Goal: Task Accomplishment & Management: Complete application form

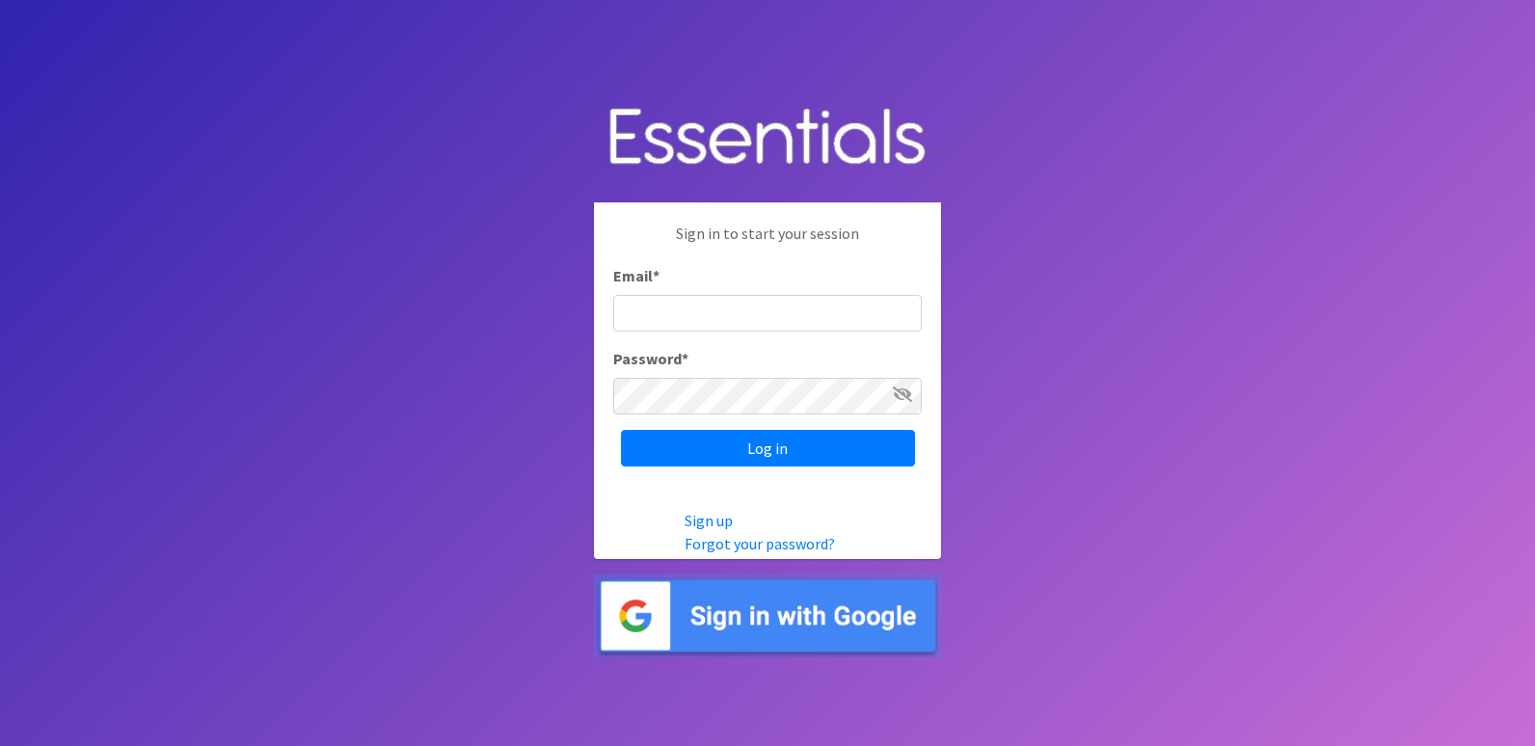
type input "[EMAIL_ADDRESS][DOMAIN_NAME]"
click at [904, 395] on icon at bounding box center [902, 394] width 19 height 15
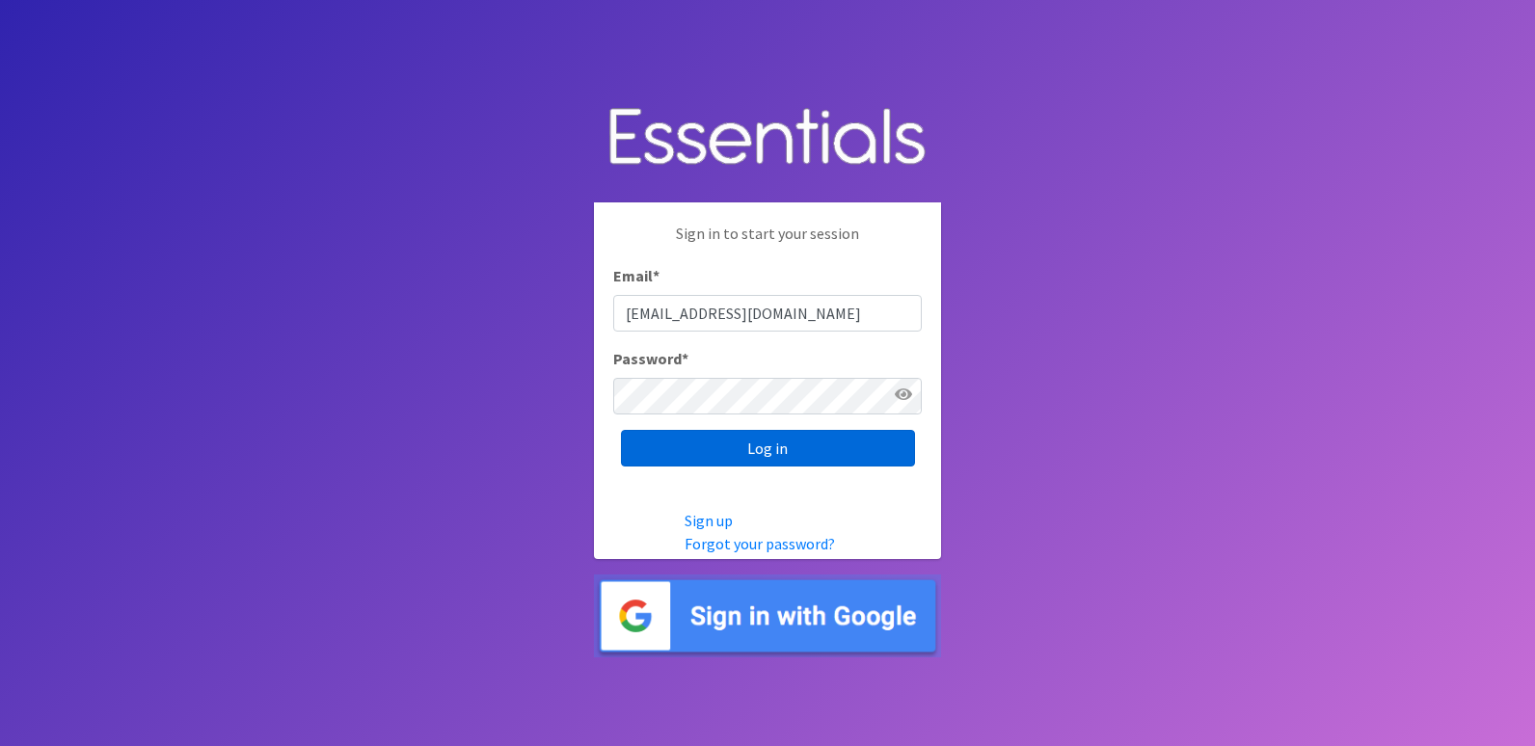
click at [707, 454] on input "Log in" at bounding box center [768, 448] width 294 height 37
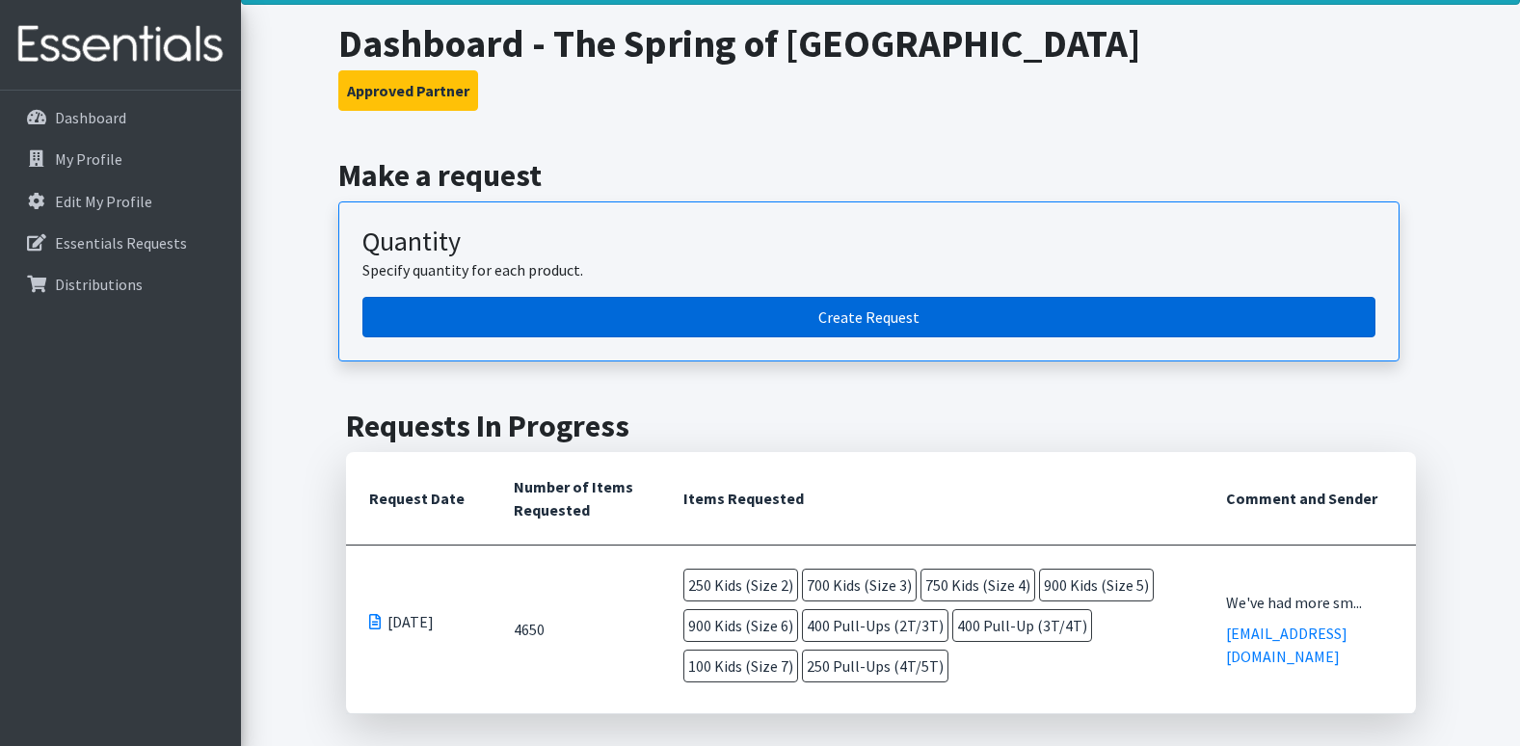
scroll to position [96, 0]
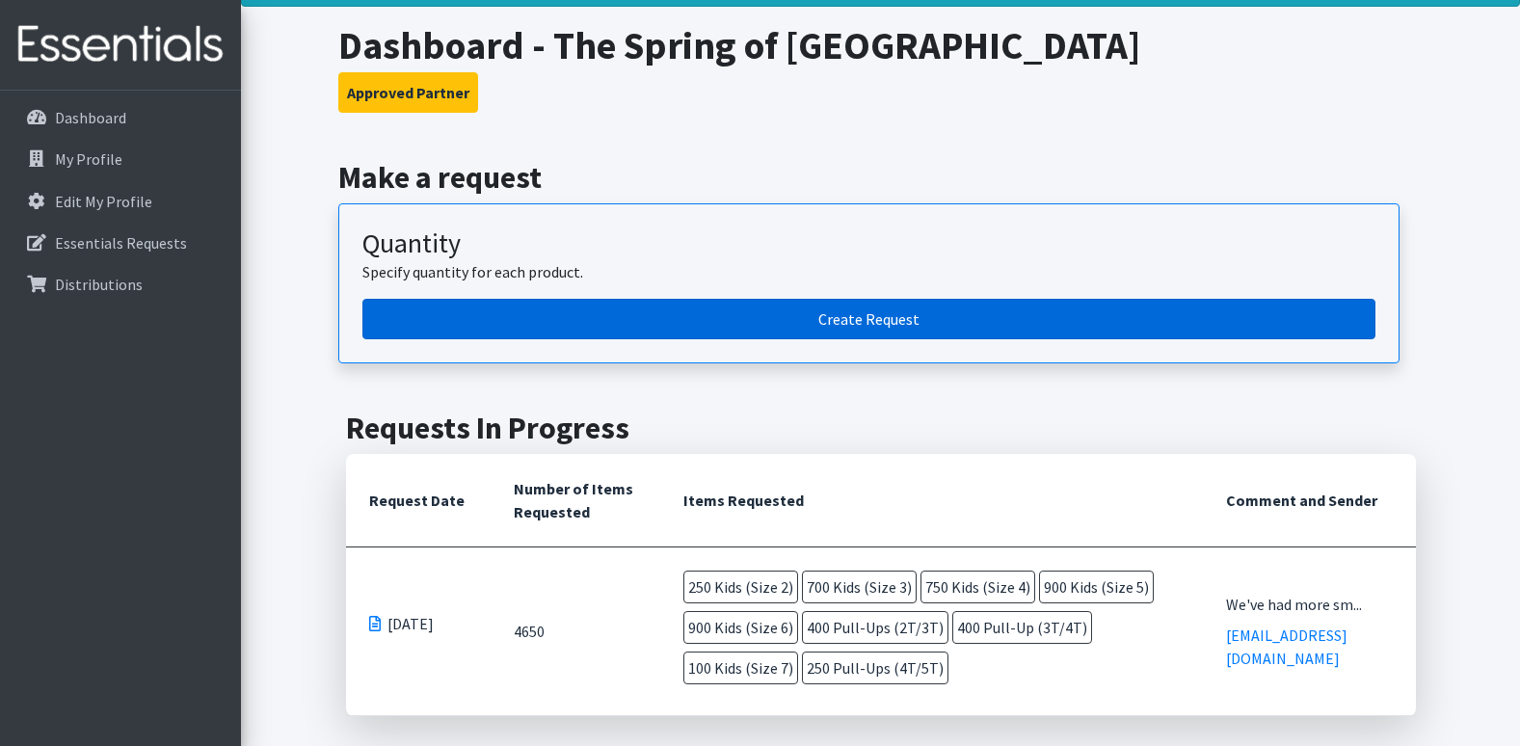
click at [766, 315] on link "Create Request" at bounding box center [868, 319] width 1013 height 40
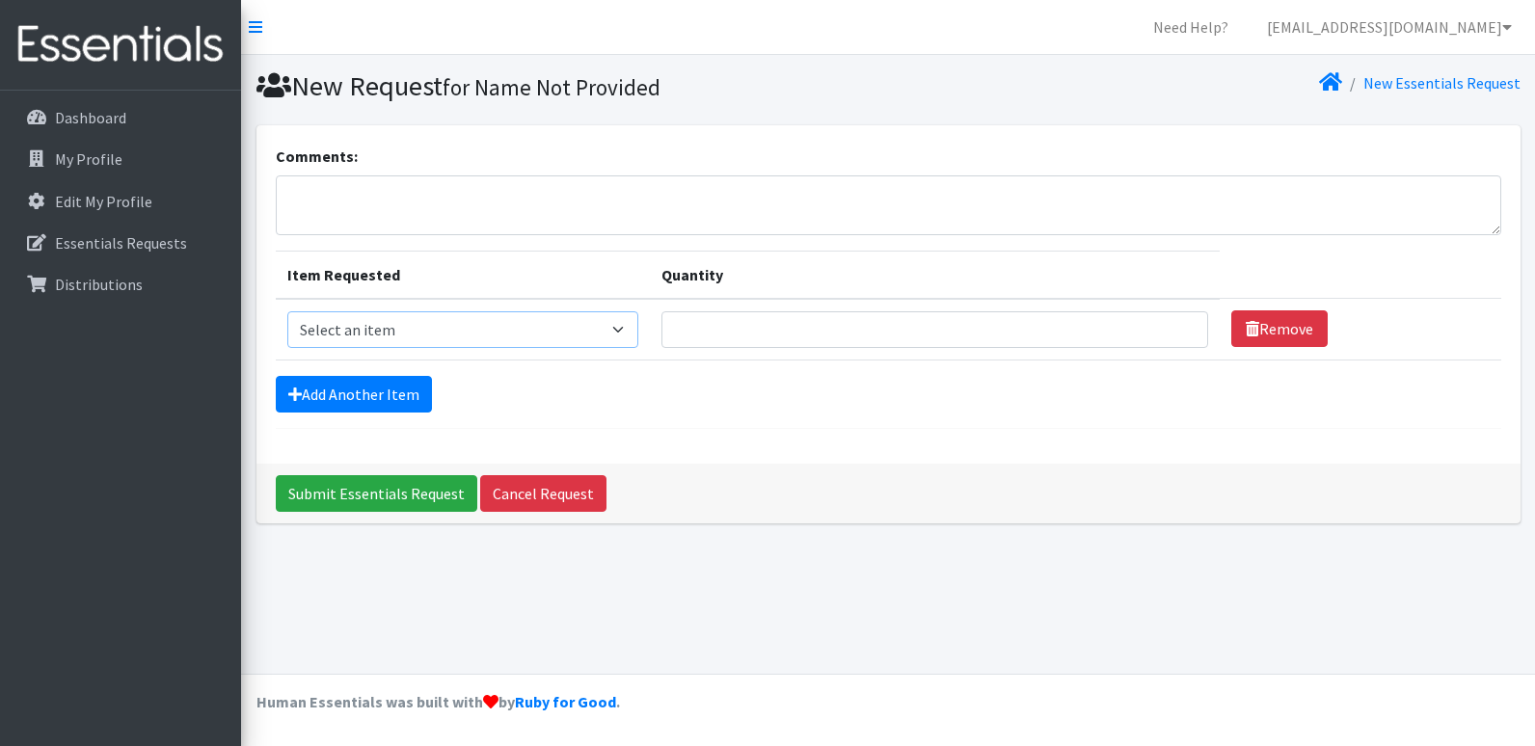
click at [623, 329] on select "Select an item Kids (Newborn) Kids (Preemie) Kids (Size 1) Kids (Size 2) Kids (…" at bounding box center [462, 329] width 351 height 37
select select "753"
click at [287, 311] on select "Select an item Kids (Newborn) Kids (Preemie) Kids (Size 1) Kids (Size 2) Kids (…" at bounding box center [462, 329] width 351 height 37
click at [741, 332] on input "Quantity" at bounding box center [934, 329] width 547 height 37
type input "250"
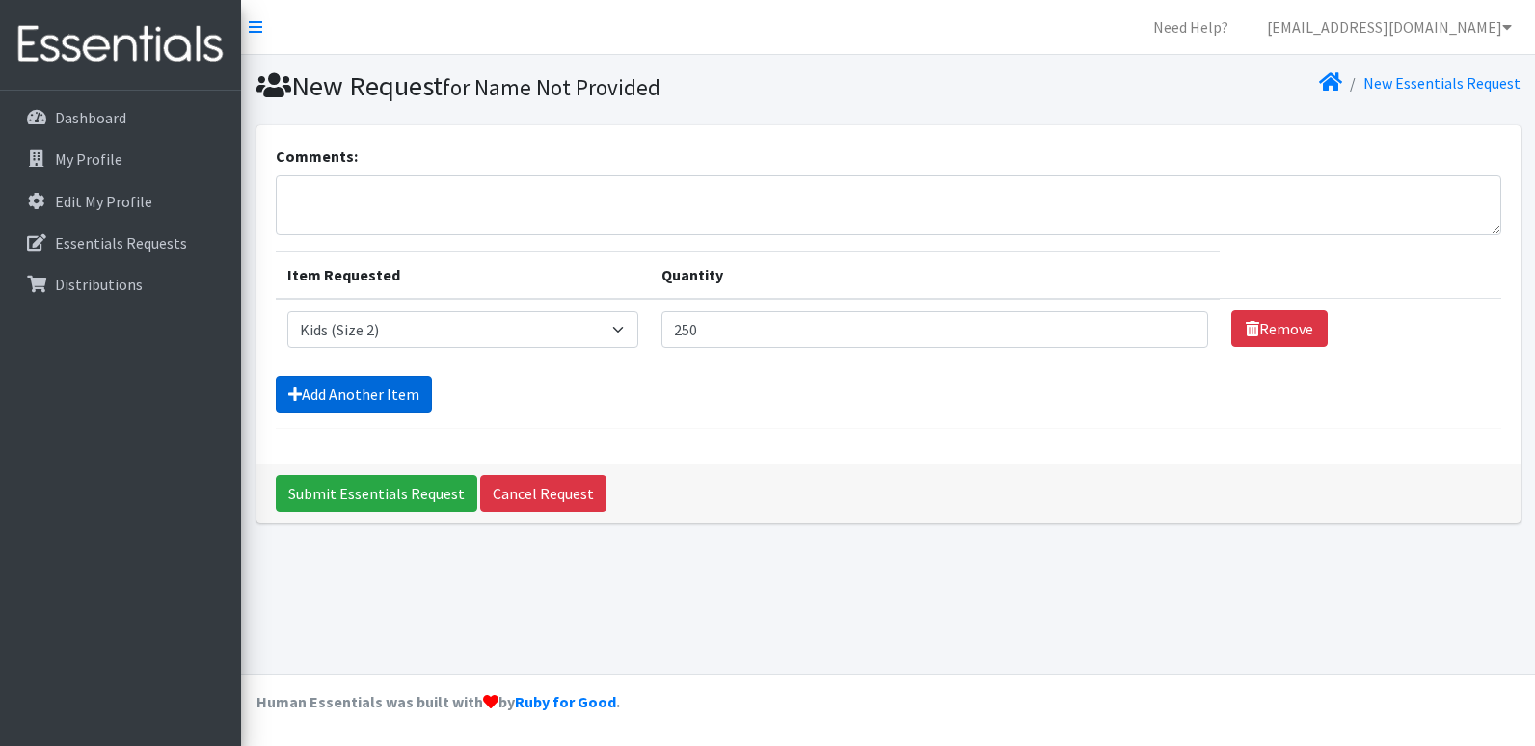
click at [388, 374] on form "Comments: Item Requested Quantity Item Requested Select an item Kids (Newborn) …" at bounding box center [888, 287] width 1225 height 284
click at [381, 389] on link "Add Another Item" at bounding box center [354, 394] width 156 height 37
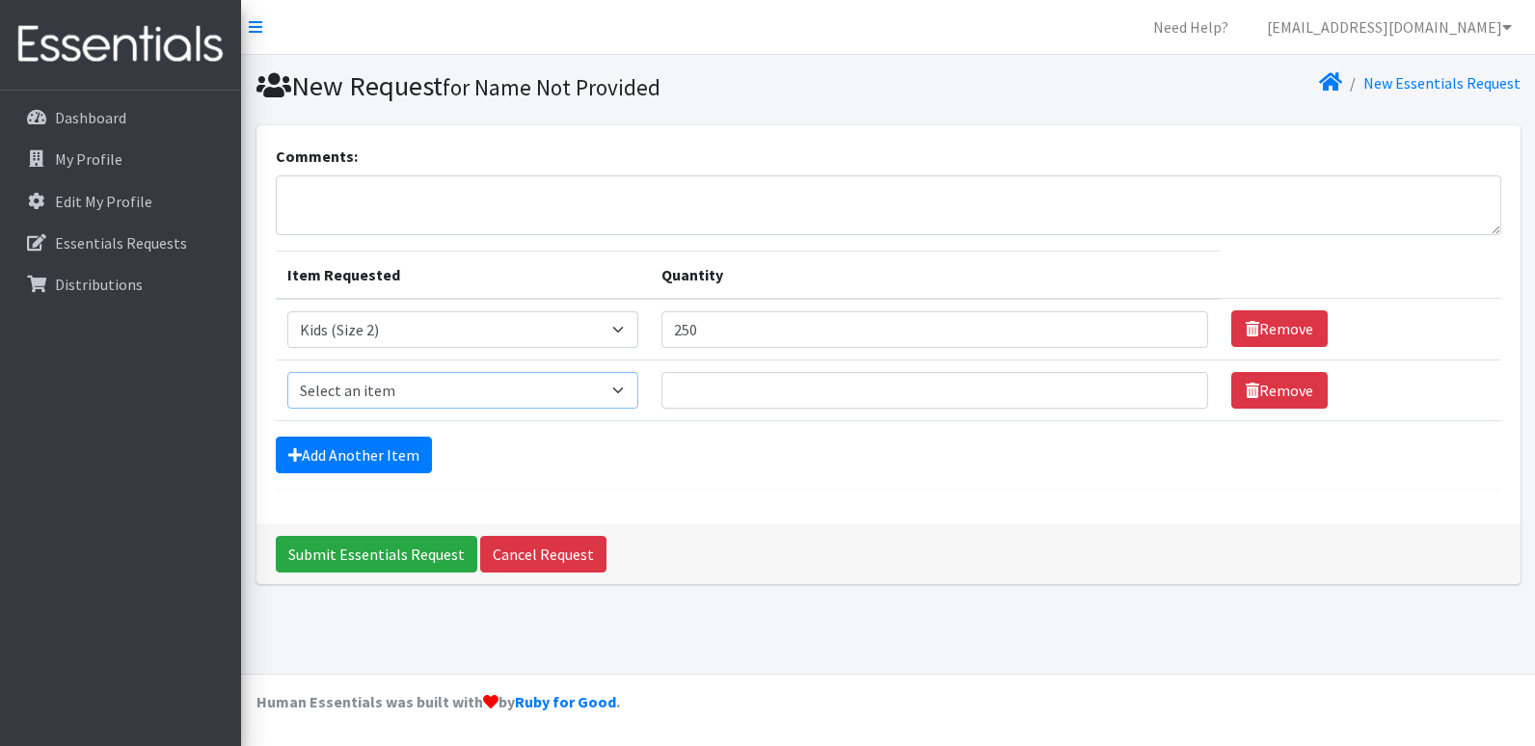
click at [381, 389] on select "Select an item Kids (Newborn) Kids (Preemie) Kids (Size 1) Kids (Size 2) Kids (…" at bounding box center [462, 390] width 351 height 37
select select "732"
click at [287, 372] on select "Select an item Kids (Newborn) Kids (Preemie) Kids (Size 1) Kids (Size 2) Kids (…" at bounding box center [462, 390] width 351 height 37
click at [708, 395] on input "Quantity" at bounding box center [934, 390] width 547 height 37
type input "700"
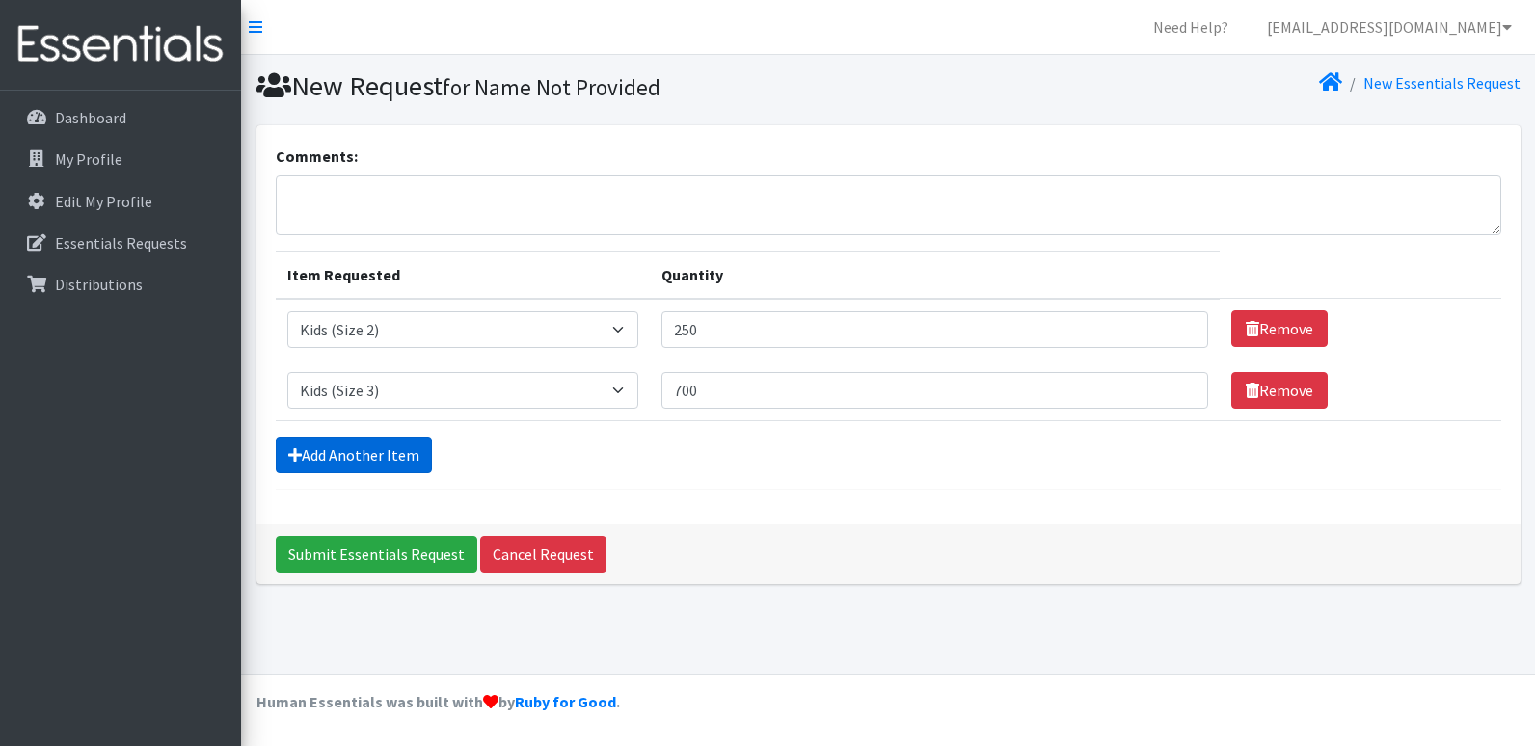
click at [368, 450] on link "Add Another Item" at bounding box center [354, 455] width 156 height 37
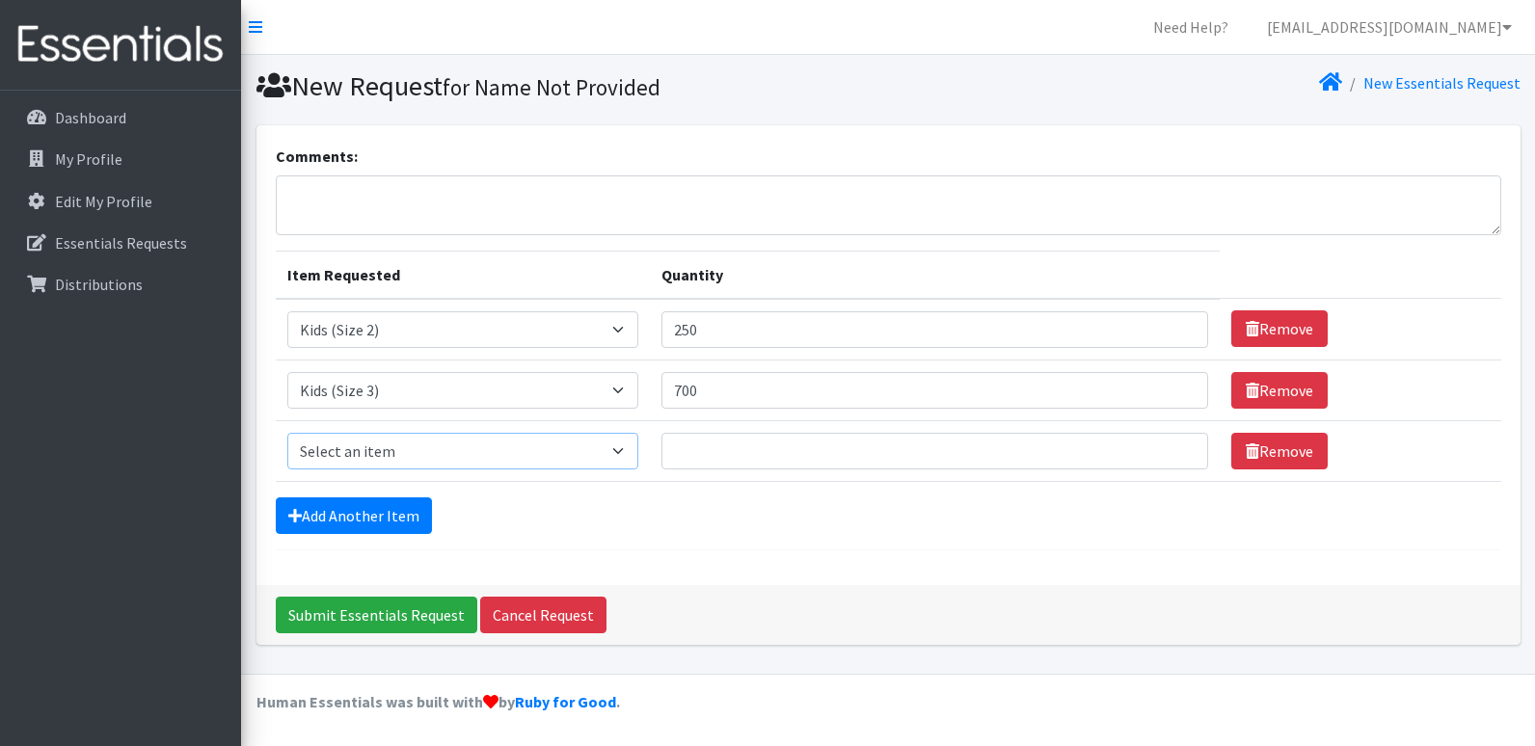
click at [625, 450] on select "Select an item Kids (Newborn) Kids (Preemie) Kids (Size 1) Kids (Size 2) Kids (…" at bounding box center [462, 451] width 351 height 37
select select "739"
click at [287, 433] on select "Select an item Kids (Newborn) Kids (Preemie) Kids (Size 1) Kids (Size 2) Kids (…" at bounding box center [462, 451] width 351 height 37
click at [699, 446] on input "Quantity" at bounding box center [934, 451] width 547 height 37
type input "750"
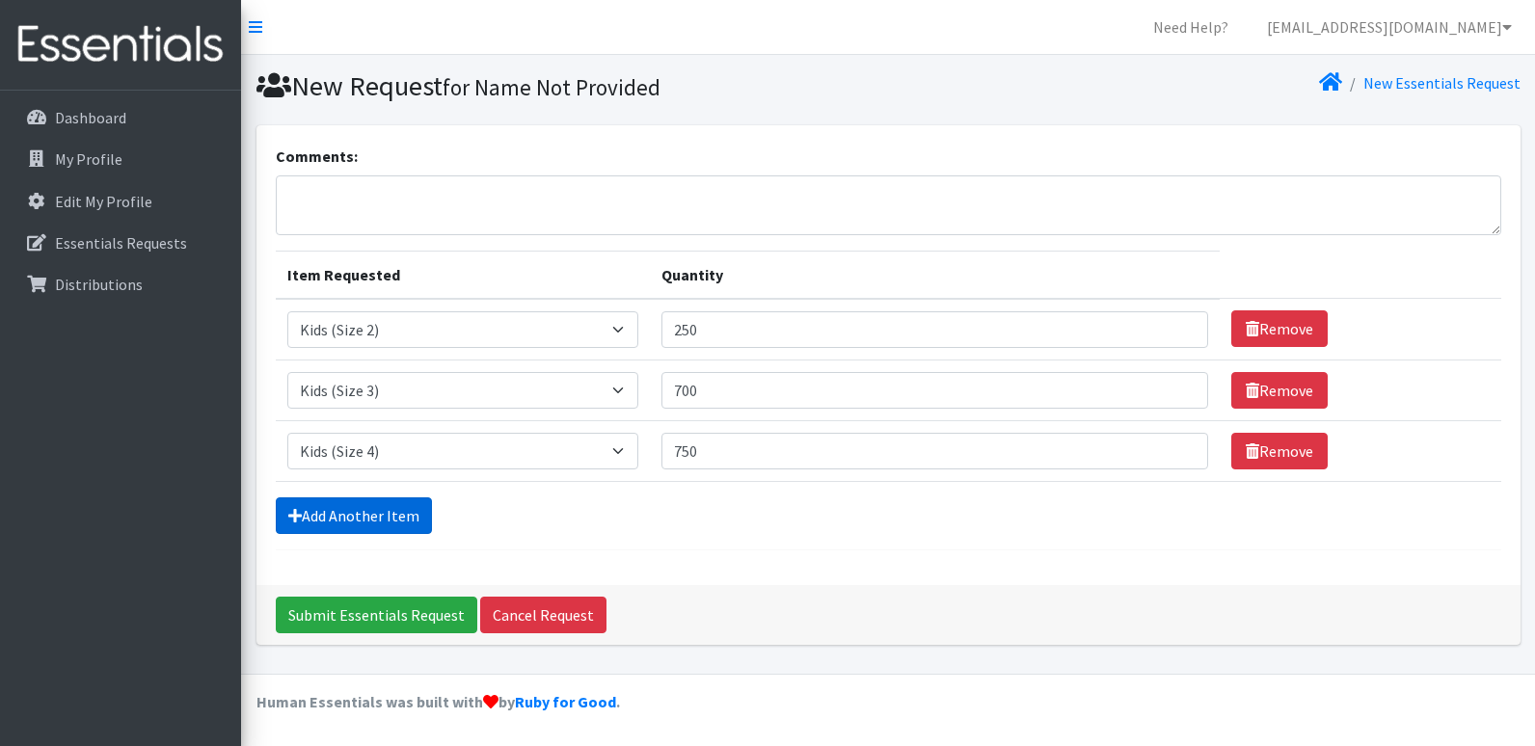
click at [321, 506] on link "Add Another Item" at bounding box center [354, 515] width 156 height 37
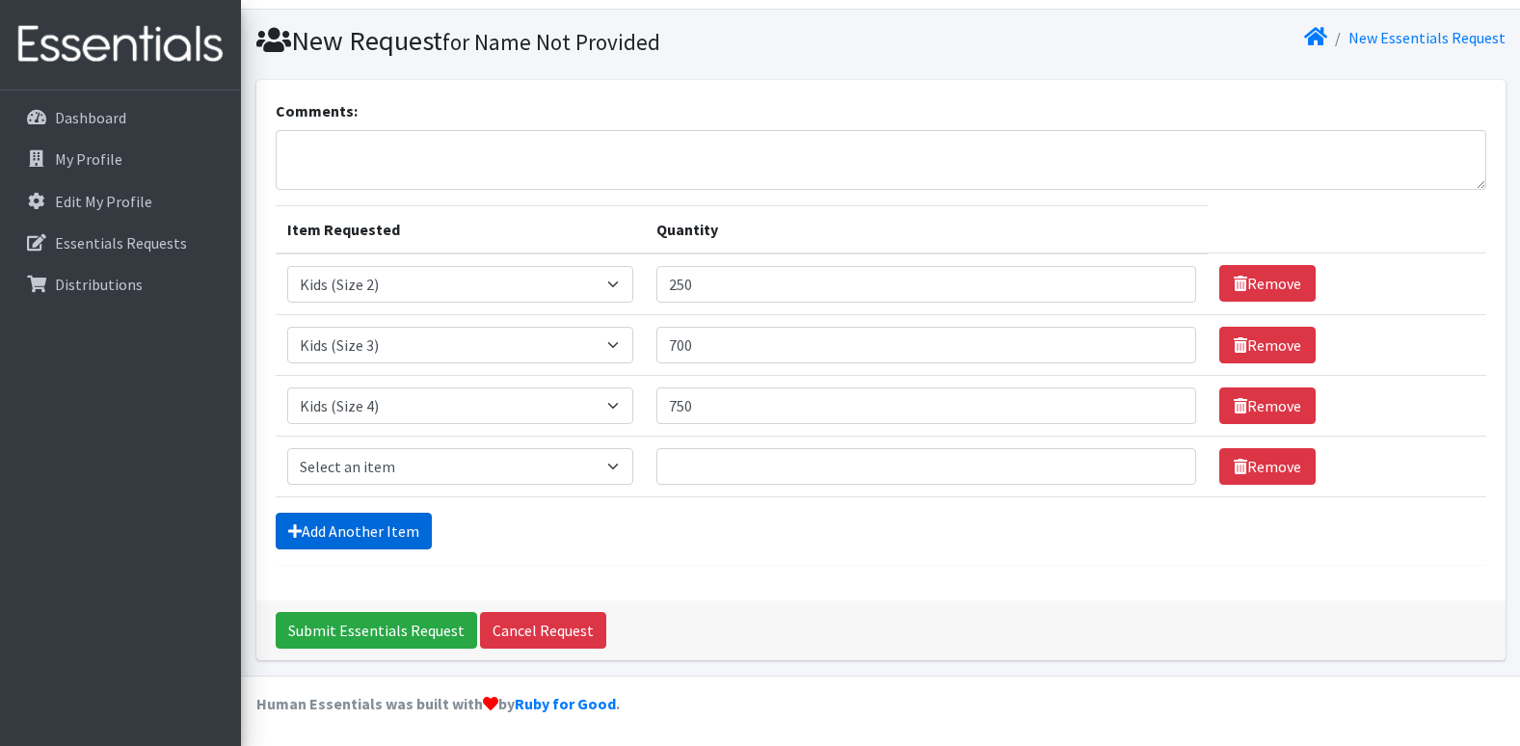
scroll to position [47, 0]
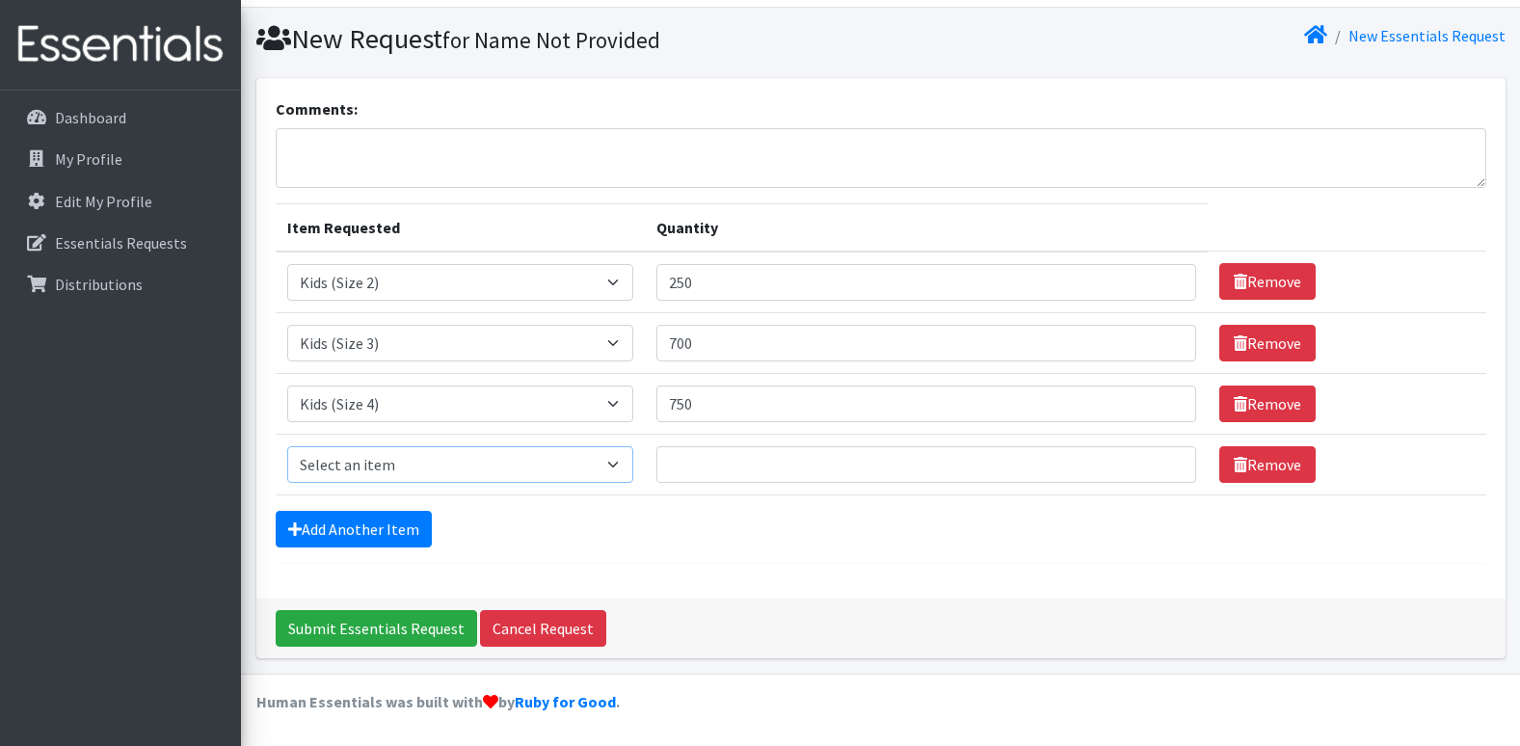
click at [617, 462] on select "Select an item Kids (Newborn) Kids (Preemie) Kids (Size 1) Kids (Size 2) Kids (…" at bounding box center [460, 464] width 347 height 37
select select "740"
click at [287, 446] on select "Select an item Kids (Newborn) Kids (Preemie) Kids (Size 1) Kids (Size 2) Kids (…" at bounding box center [460, 464] width 347 height 37
click at [681, 453] on input "Quantity" at bounding box center [927, 464] width 540 height 37
type input "900"
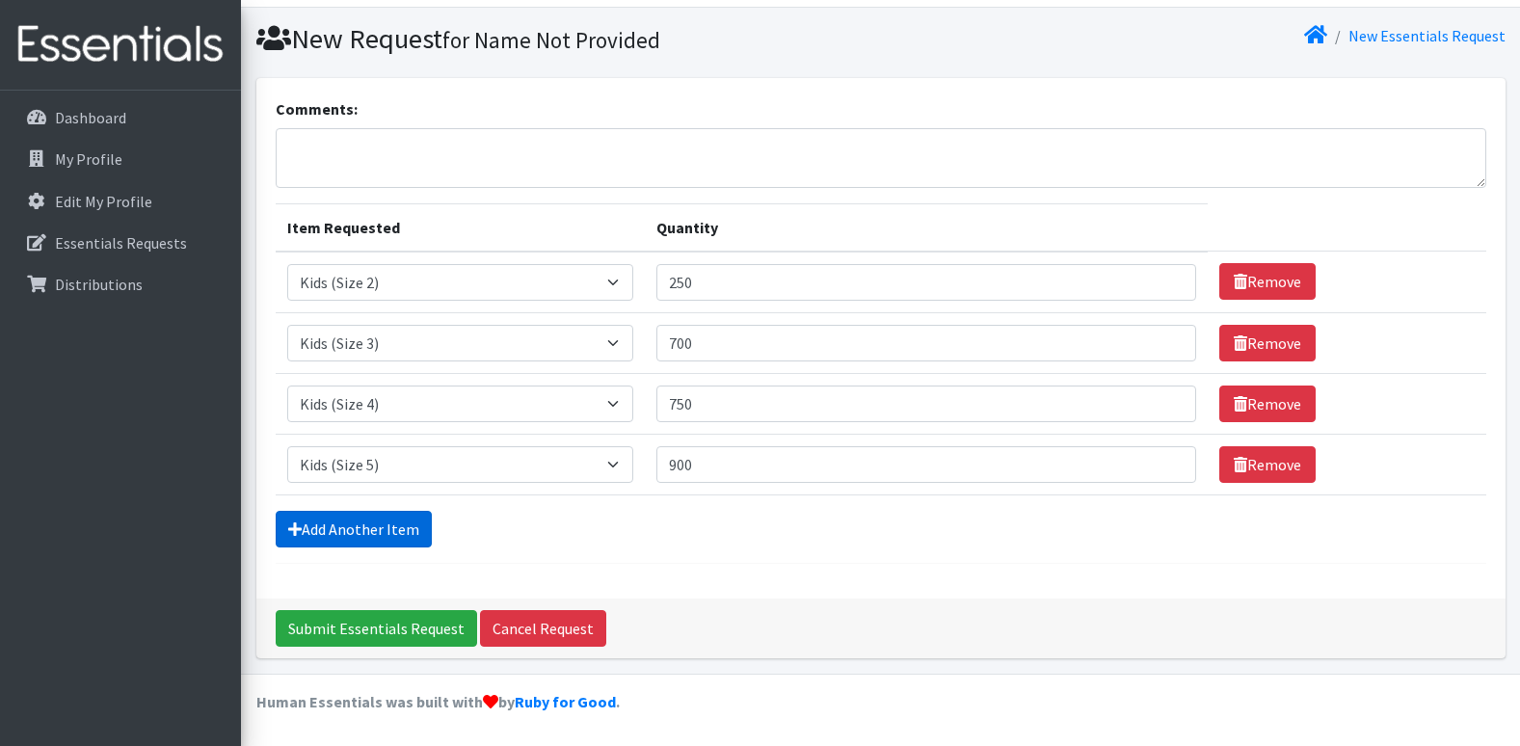
click at [397, 534] on link "Add Another Item" at bounding box center [354, 529] width 156 height 37
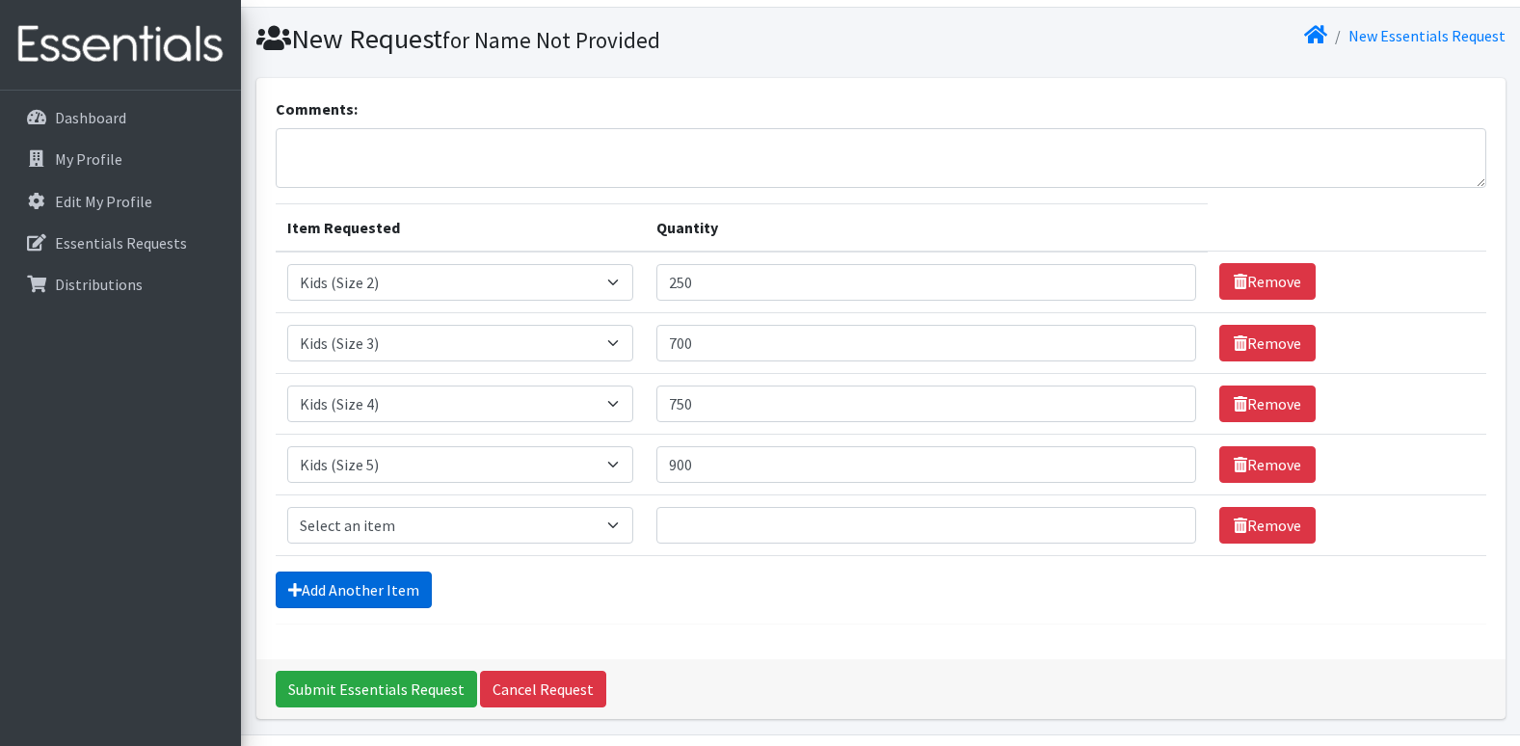
scroll to position [108, 0]
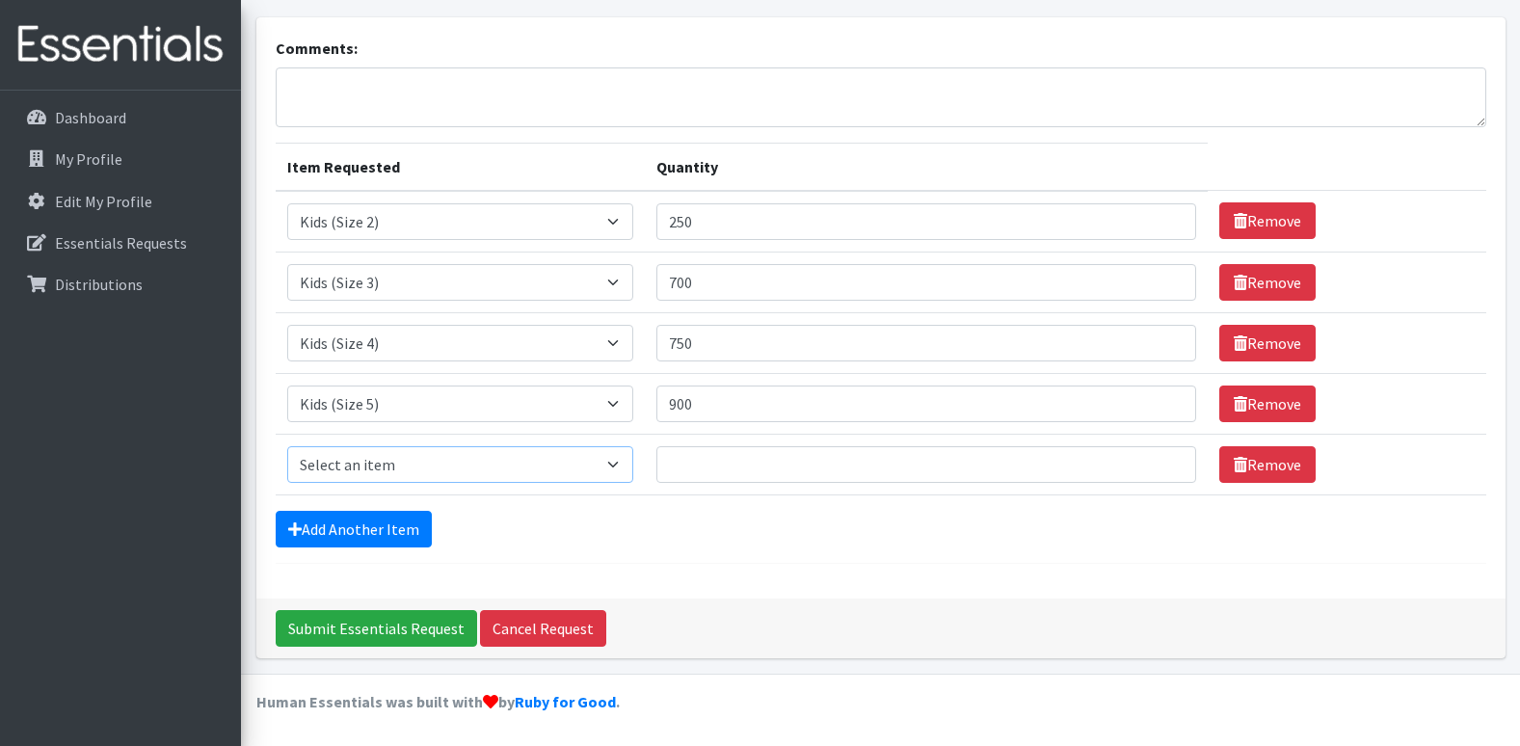
click at [616, 456] on select "Select an item Kids (Newborn) Kids (Preemie) Kids (Size 1) Kids (Size 2) Kids (…" at bounding box center [460, 464] width 347 height 37
select select "742"
click at [287, 446] on select "Select an item Kids (Newborn) Kids (Preemie) Kids (Size 1) Kids (Size 2) Kids (…" at bounding box center [460, 464] width 347 height 37
click at [705, 469] on input "Quantity" at bounding box center [927, 464] width 540 height 37
type input "900"
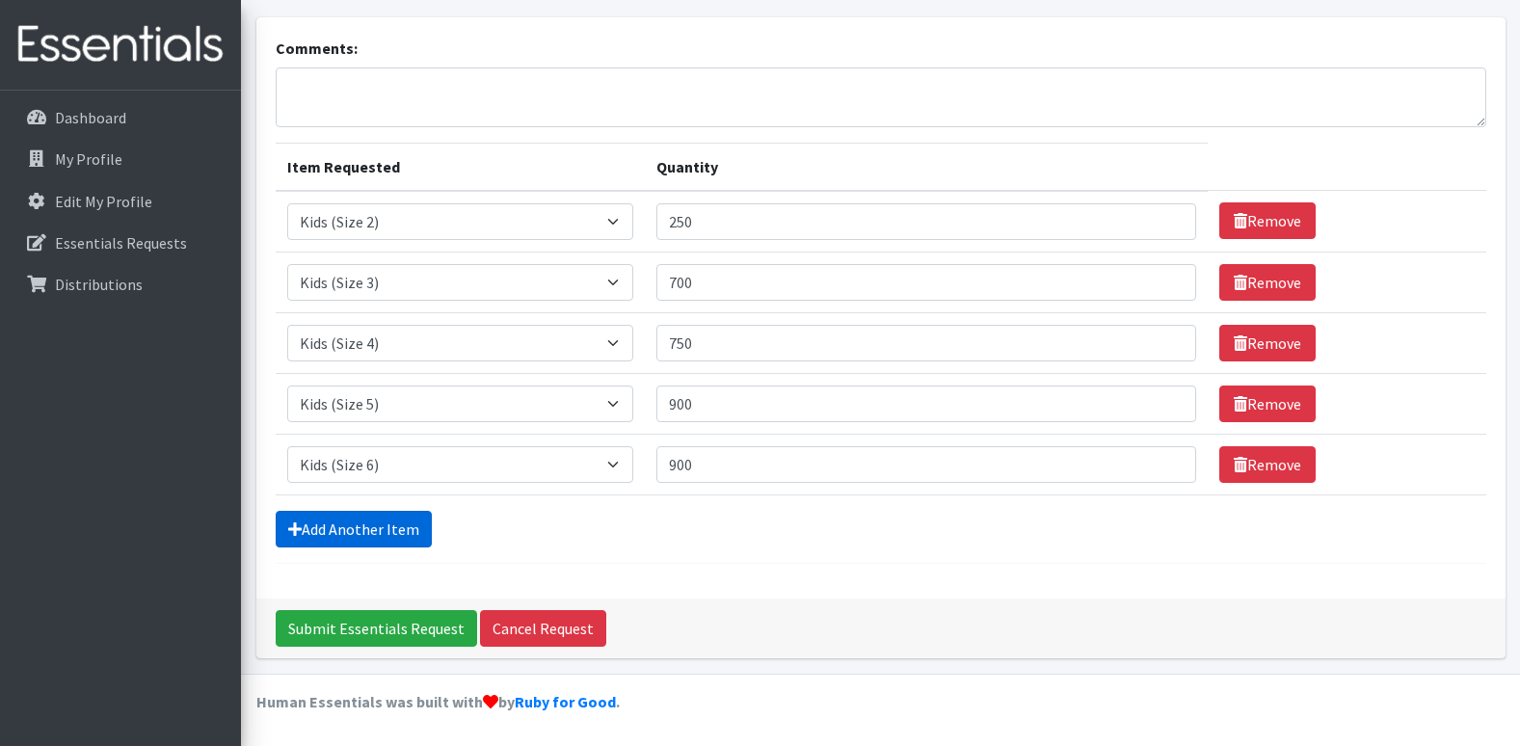
click at [380, 516] on link "Add Another Item" at bounding box center [354, 529] width 156 height 37
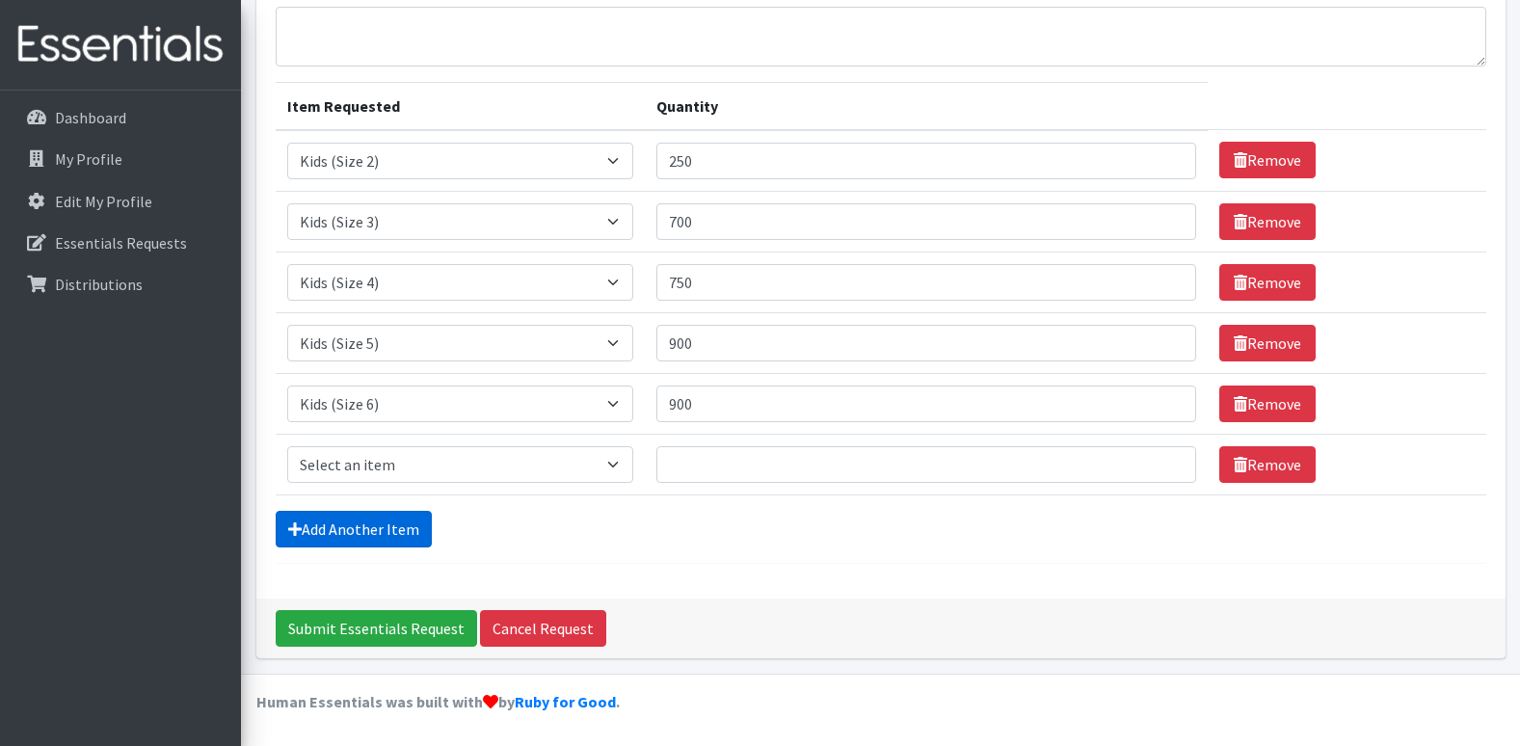
click at [371, 533] on link "Add Another Item" at bounding box center [354, 529] width 156 height 37
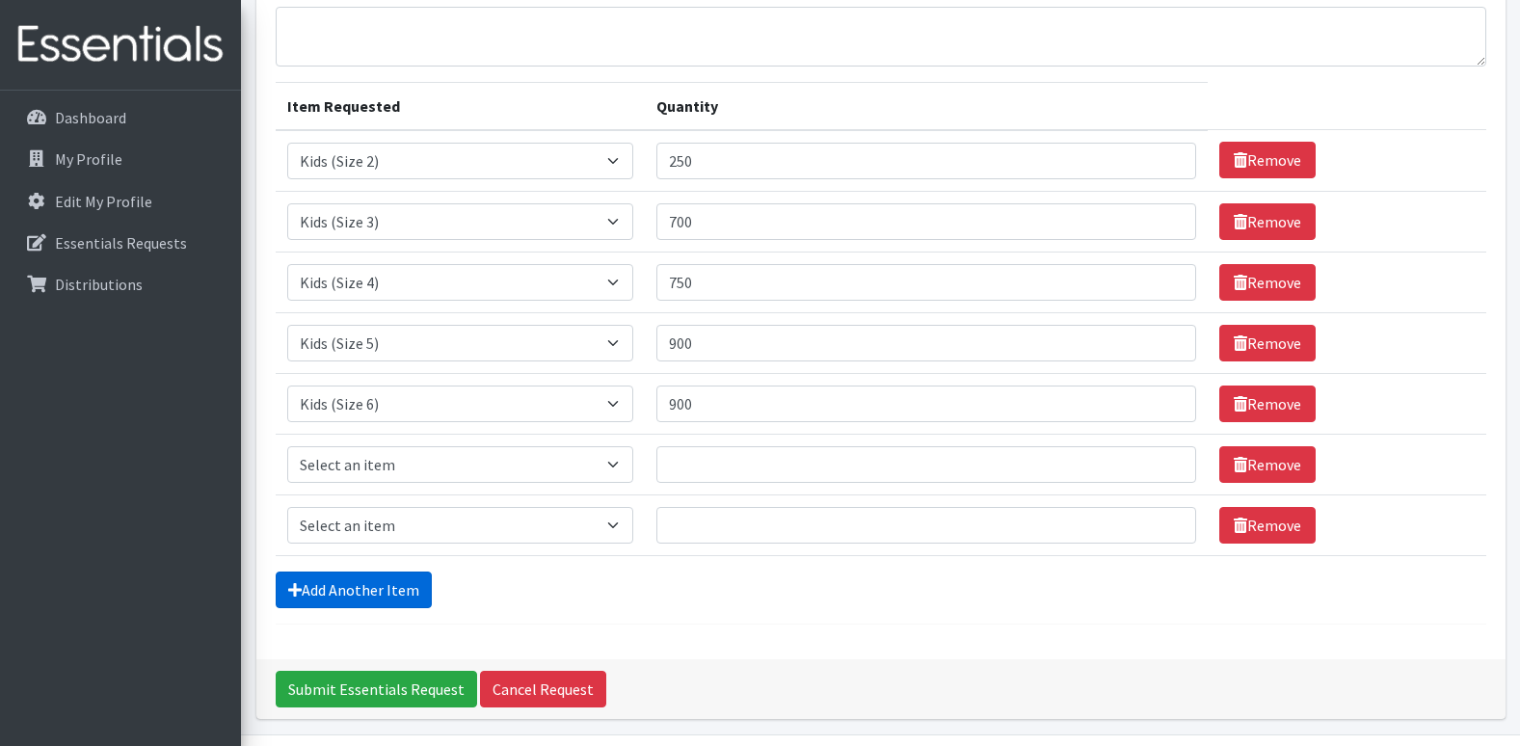
scroll to position [229, 0]
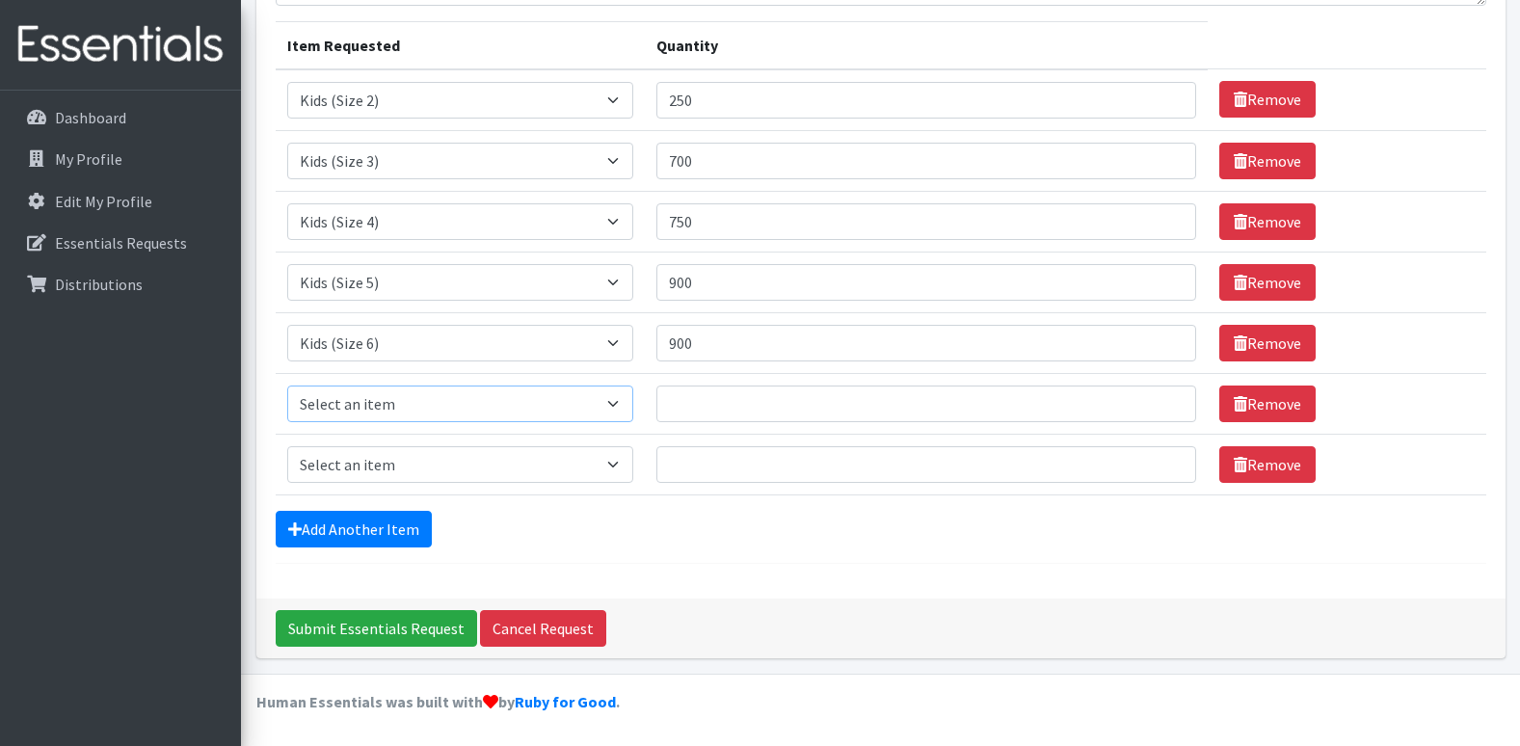
click at [619, 398] on select "Select an item Kids (Newborn) Kids (Preemie) Kids (Size 1) Kids (Size 2) Kids (…" at bounding box center [460, 404] width 347 height 37
select select "756"
click at [287, 386] on select "Select an item Kids (Newborn) Kids (Preemie) Kids (Size 1) Kids (Size 2) Kids (…" at bounding box center [460, 404] width 347 height 37
click at [709, 401] on input "Quantity" at bounding box center [927, 404] width 540 height 37
type input "100"
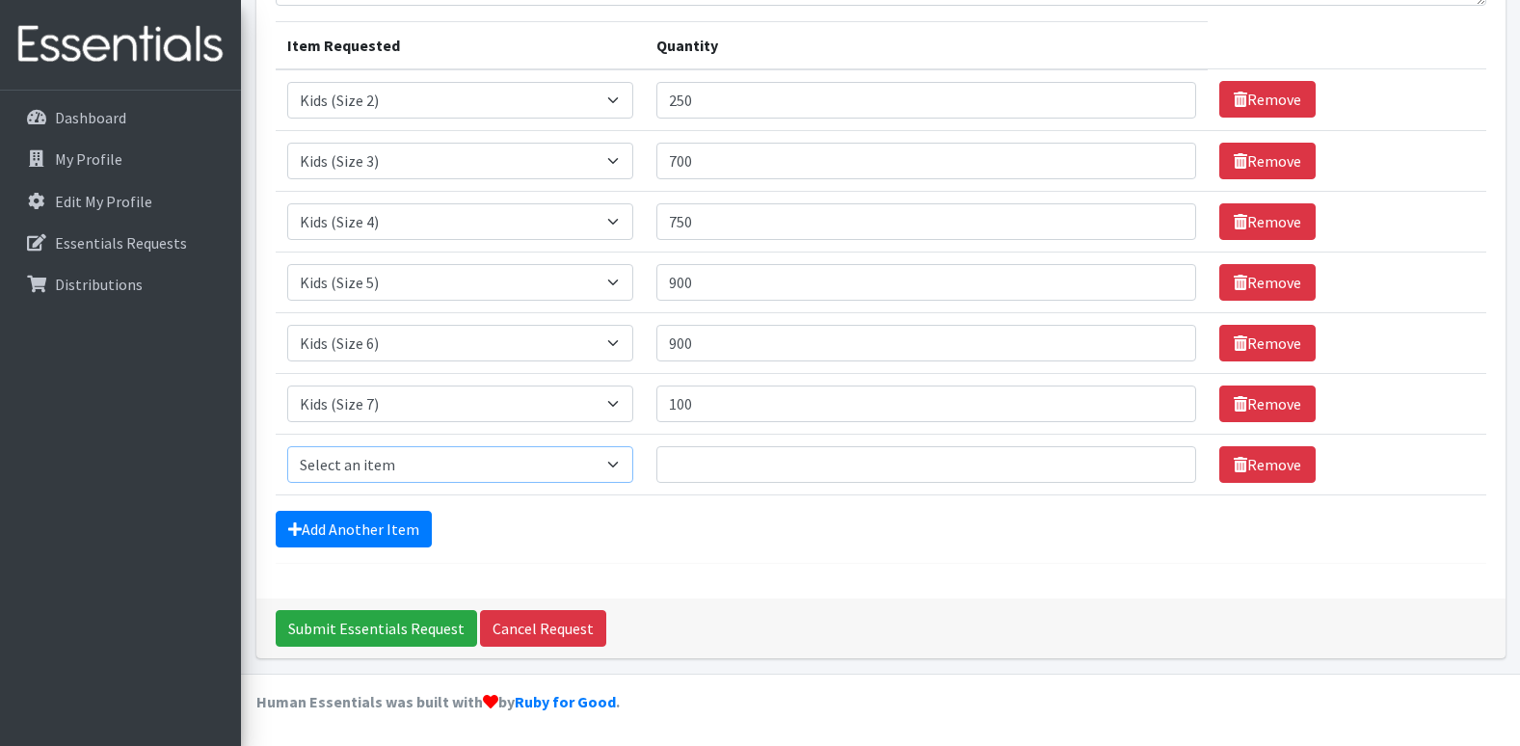
click at [621, 462] on select "Select an item Kids (Newborn) Kids (Preemie) Kids (Size 1) Kids (Size 2) Kids (…" at bounding box center [460, 464] width 347 height 37
select select "748"
click at [287, 446] on select "Select an item Kids (Newborn) Kids (Preemie) Kids (Size 1) Kids (Size 2) Kids (…" at bounding box center [460, 464] width 347 height 37
click at [725, 454] on input "Quantity" at bounding box center [927, 464] width 540 height 37
type input "500"
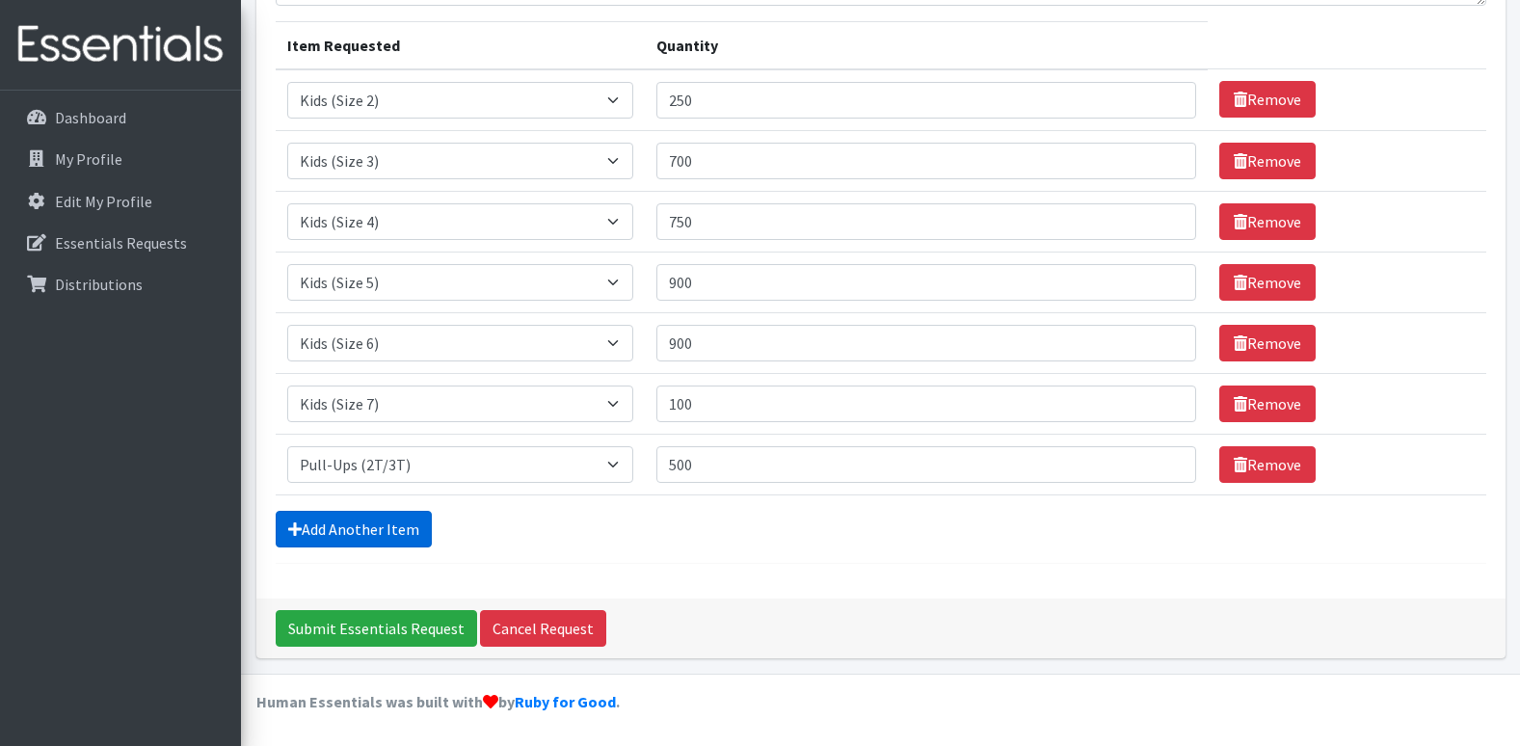
click at [343, 538] on link "Add Another Item" at bounding box center [354, 529] width 156 height 37
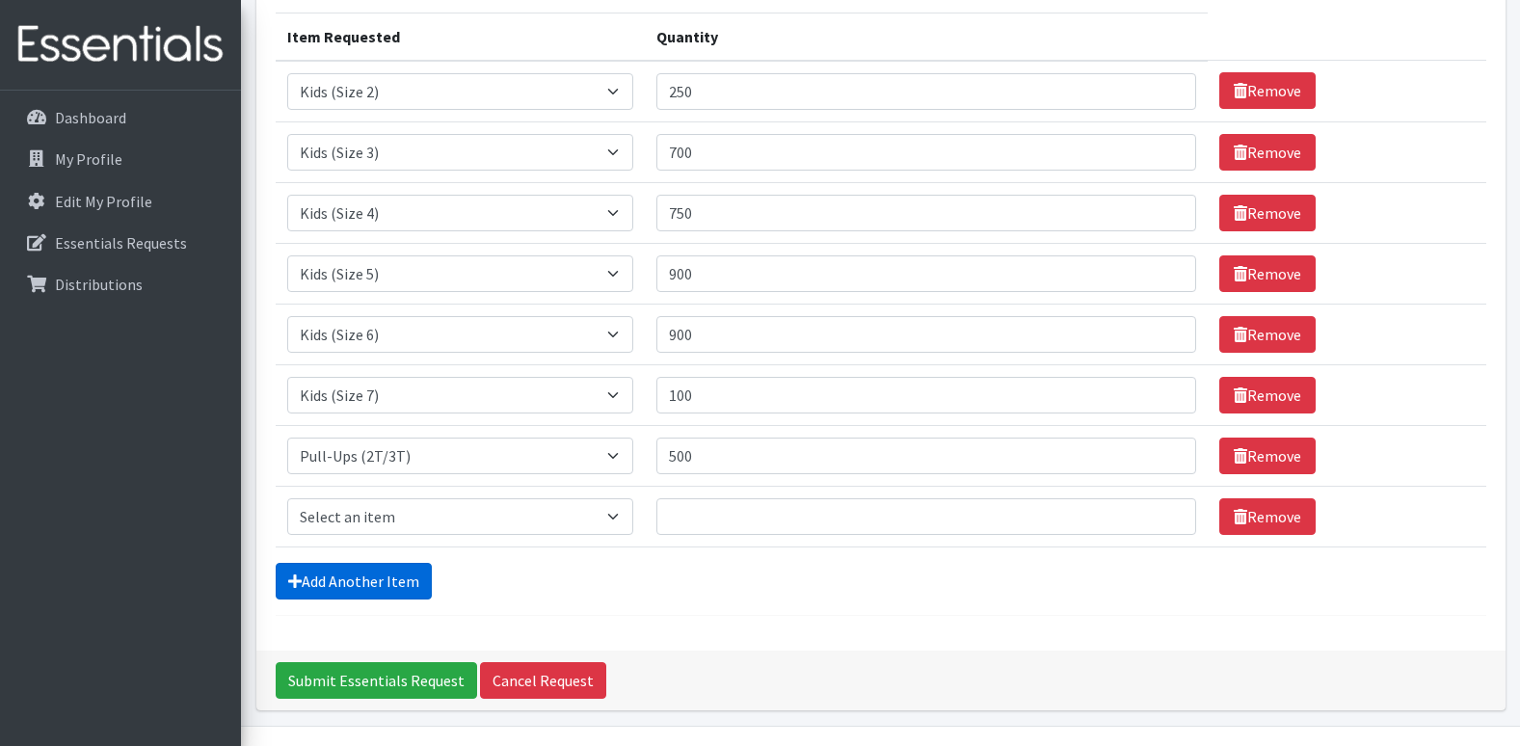
scroll to position [290, 0]
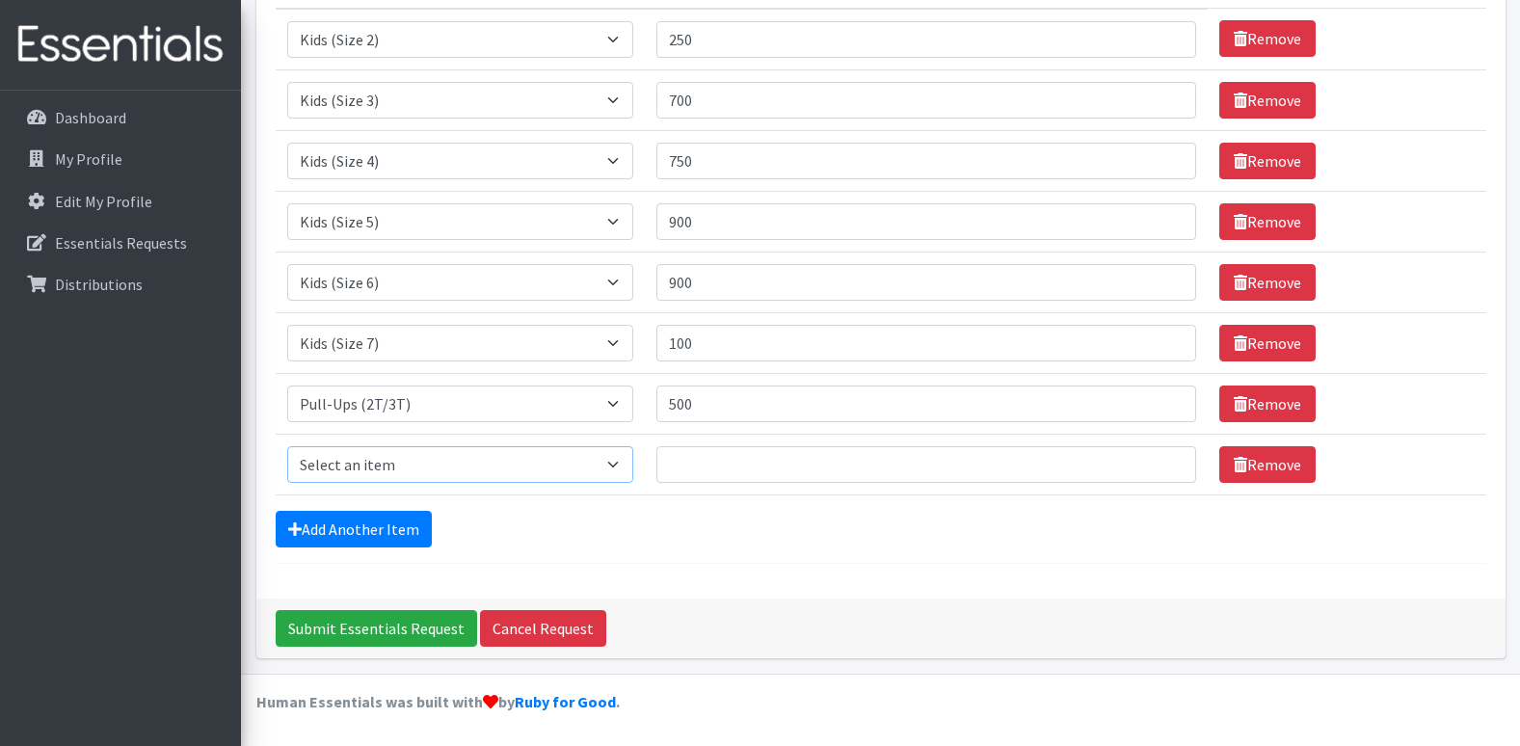
click at [625, 464] on select "Select an item Kids (Newborn) Kids (Preemie) Kids (Size 1) Kids (Size 2) Kids (…" at bounding box center [460, 464] width 347 height 37
select select "1352"
click at [287, 446] on select "Select an item Kids (Newborn) Kids (Preemie) Kids (Size 1) Kids (Size 2) Kids (…" at bounding box center [460, 464] width 347 height 37
click at [698, 454] on input "Quantity" at bounding box center [927, 464] width 540 height 37
type input "500"
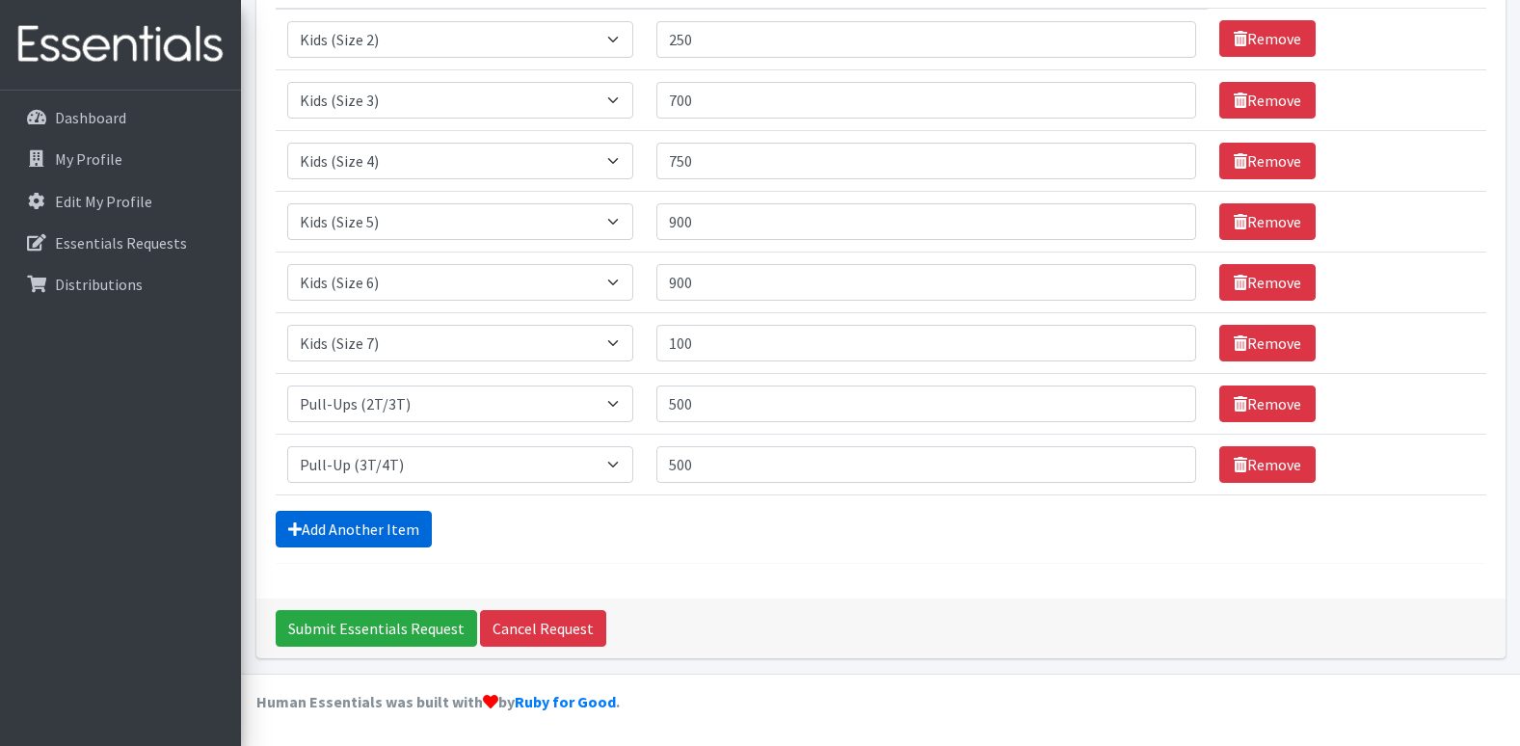
click at [361, 531] on link "Add Another Item" at bounding box center [354, 529] width 156 height 37
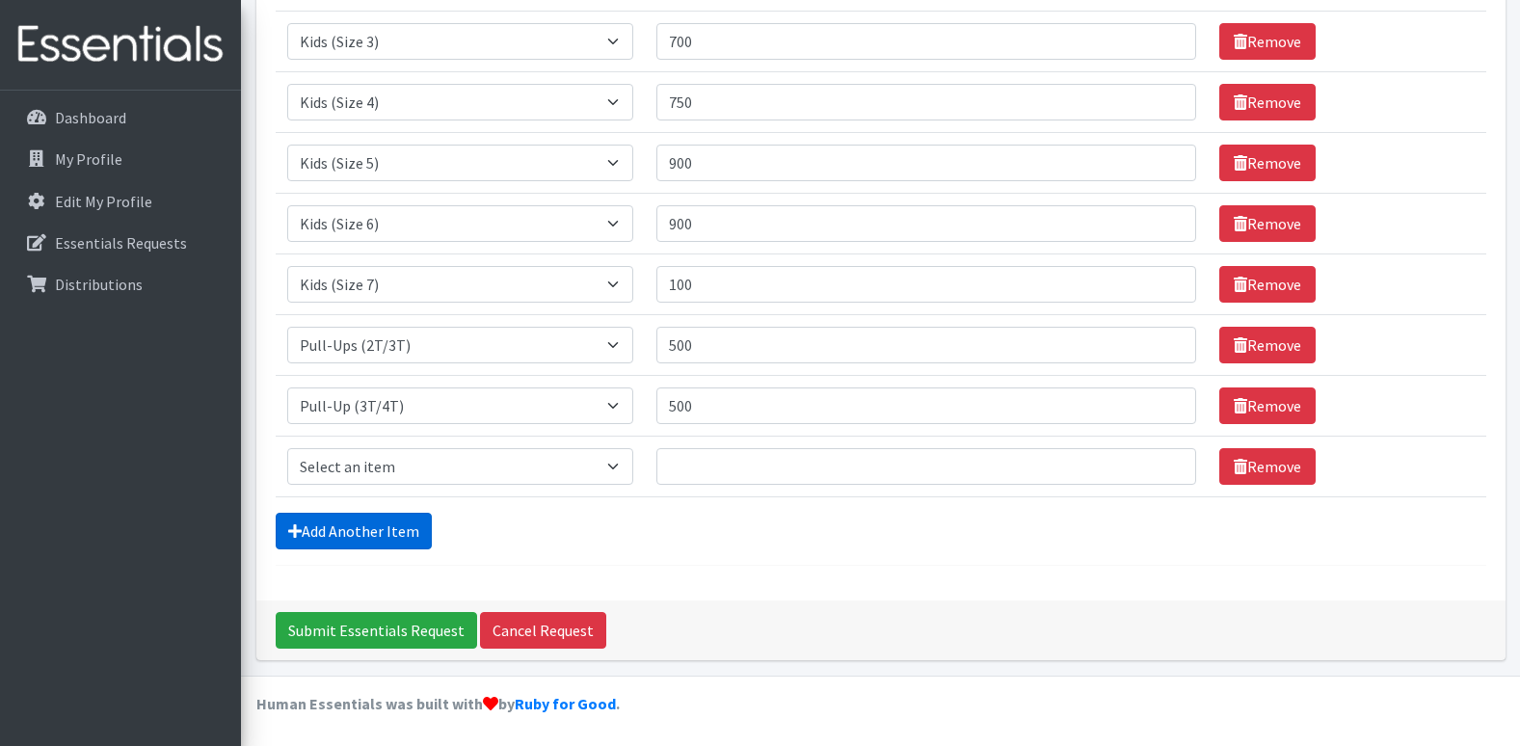
scroll to position [351, 0]
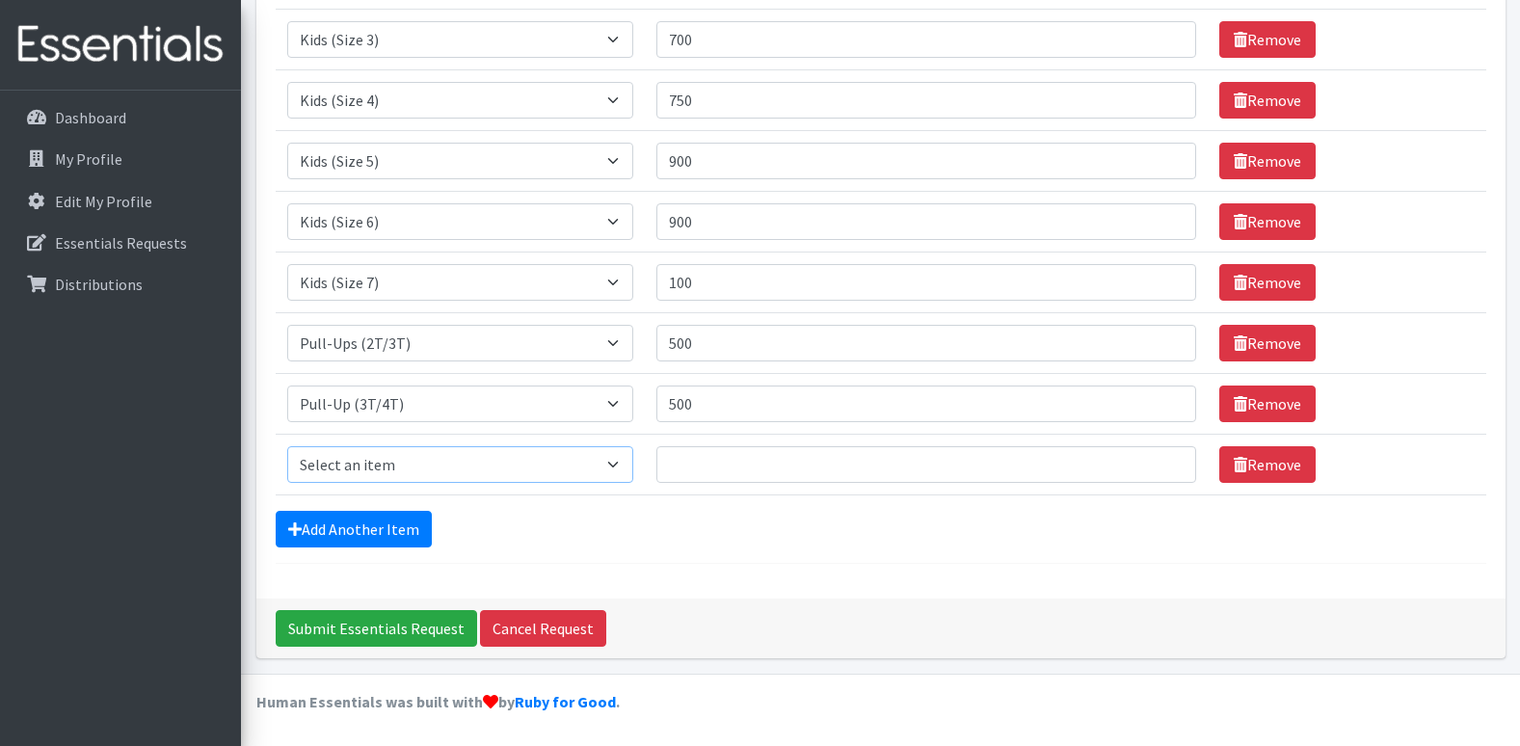
click at [625, 458] on select "Select an item Kids (Newborn) Kids (Preemie) Kids (Size 1) Kids (Size 2) Kids (…" at bounding box center [460, 464] width 347 height 37
select select "731"
click at [287, 446] on select "Select an item Kids (Newborn) Kids (Preemie) Kids (Size 1) Kids (Size 2) Kids (…" at bounding box center [460, 464] width 347 height 37
click at [695, 458] on input "Quantity" at bounding box center [927, 464] width 540 height 37
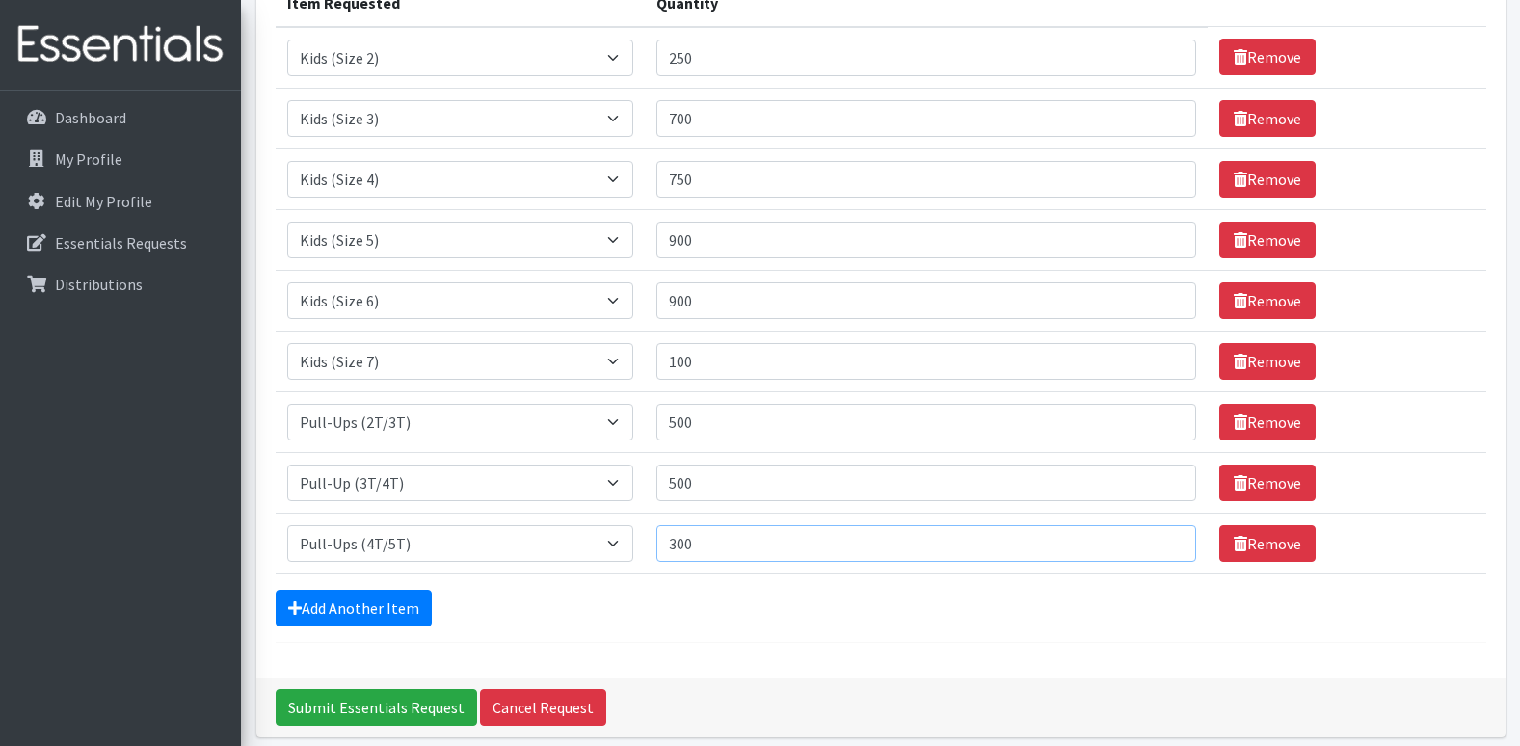
scroll to position [0, 0]
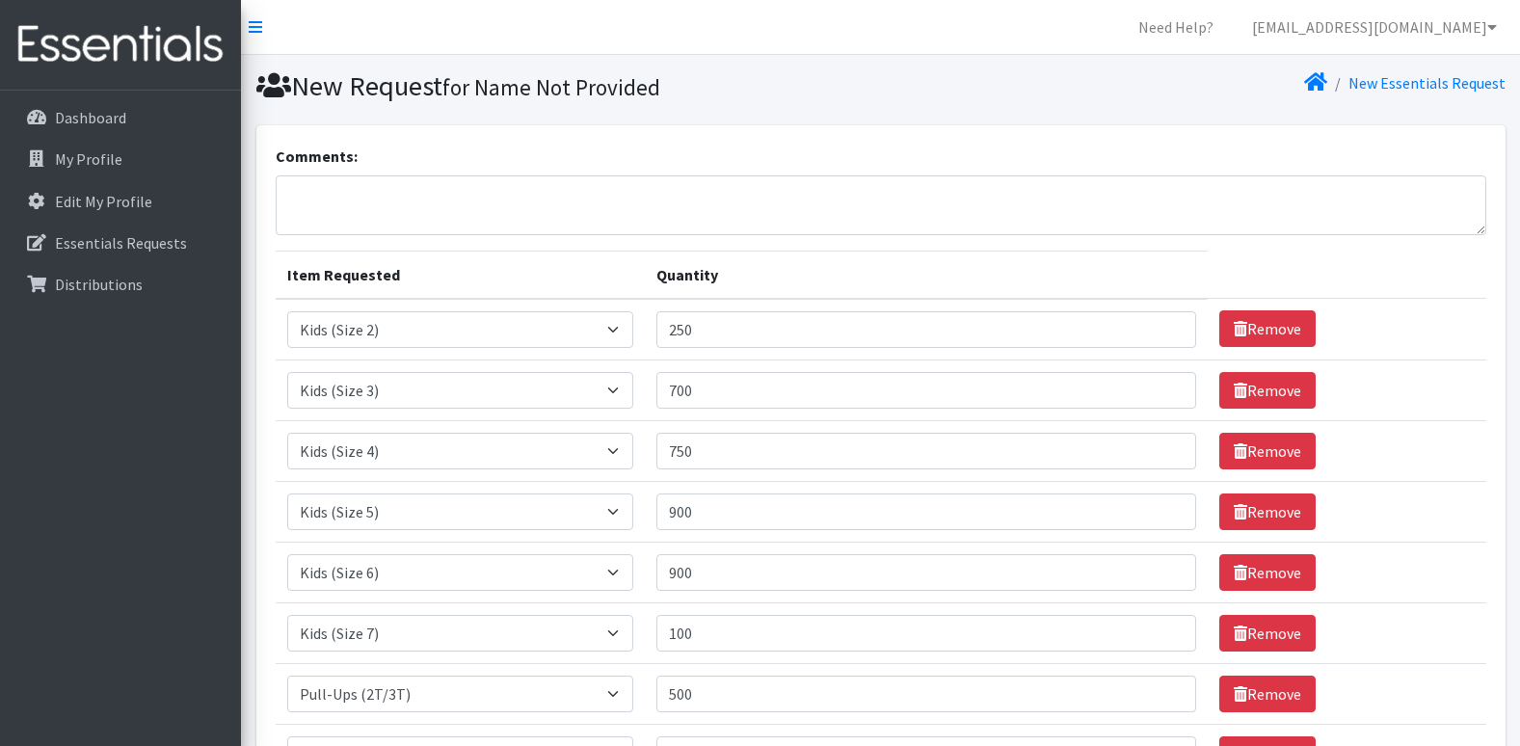
type input "300"
click at [389, 199] on textarea "Comments:" at bounding box center [881, 205] width 1211 height 60
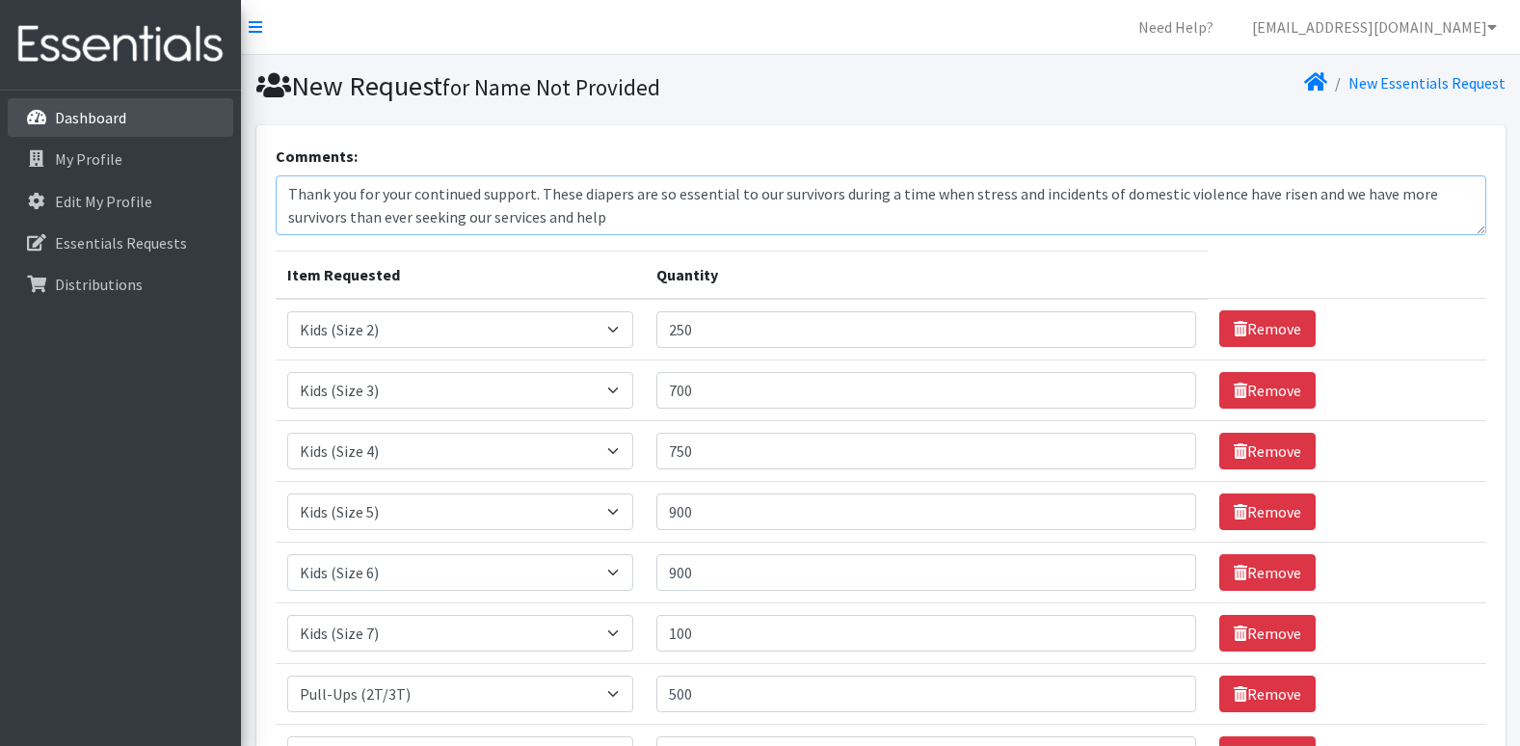
type textarea "Thank you for your continued support. These diapers are so essential to our sur…"
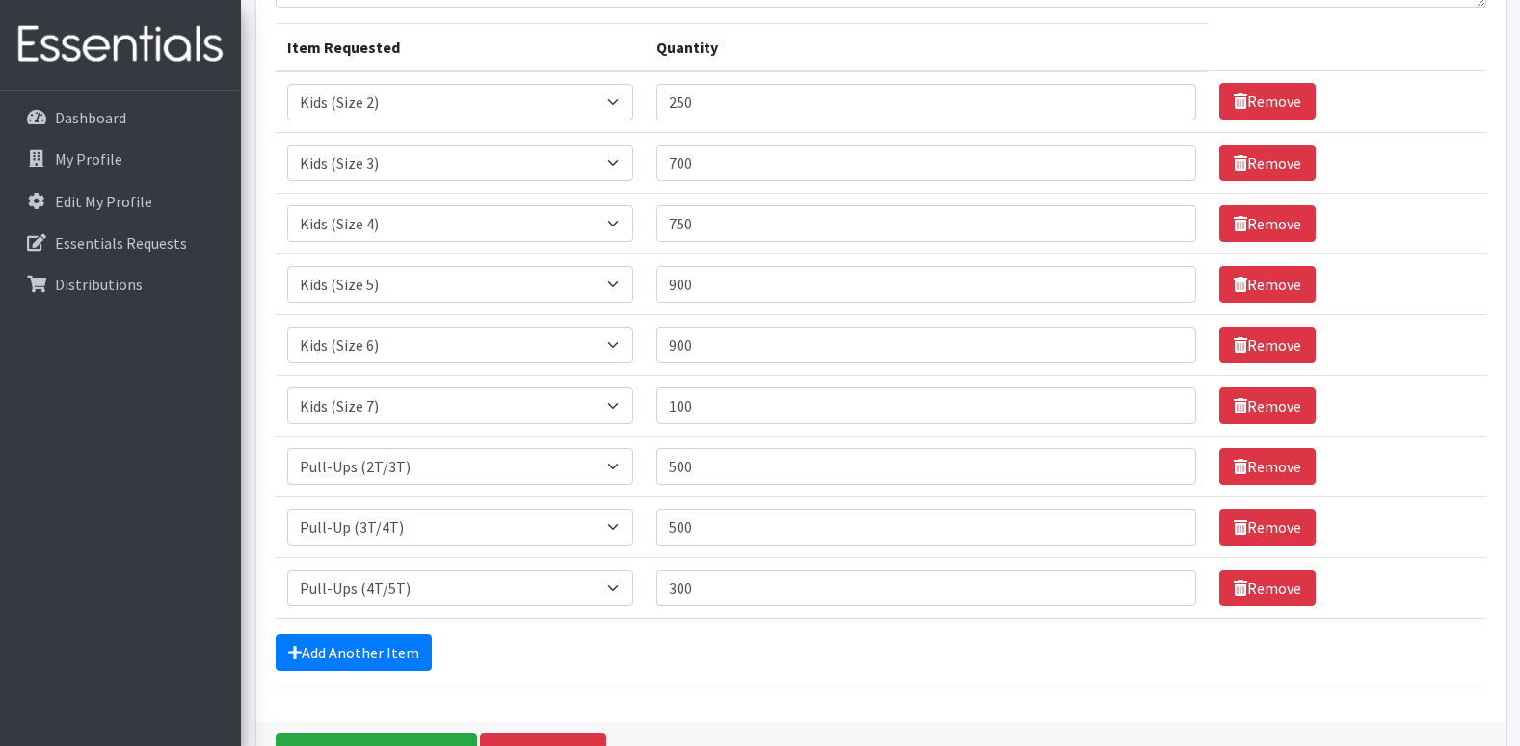
scroll to position [351, 0]
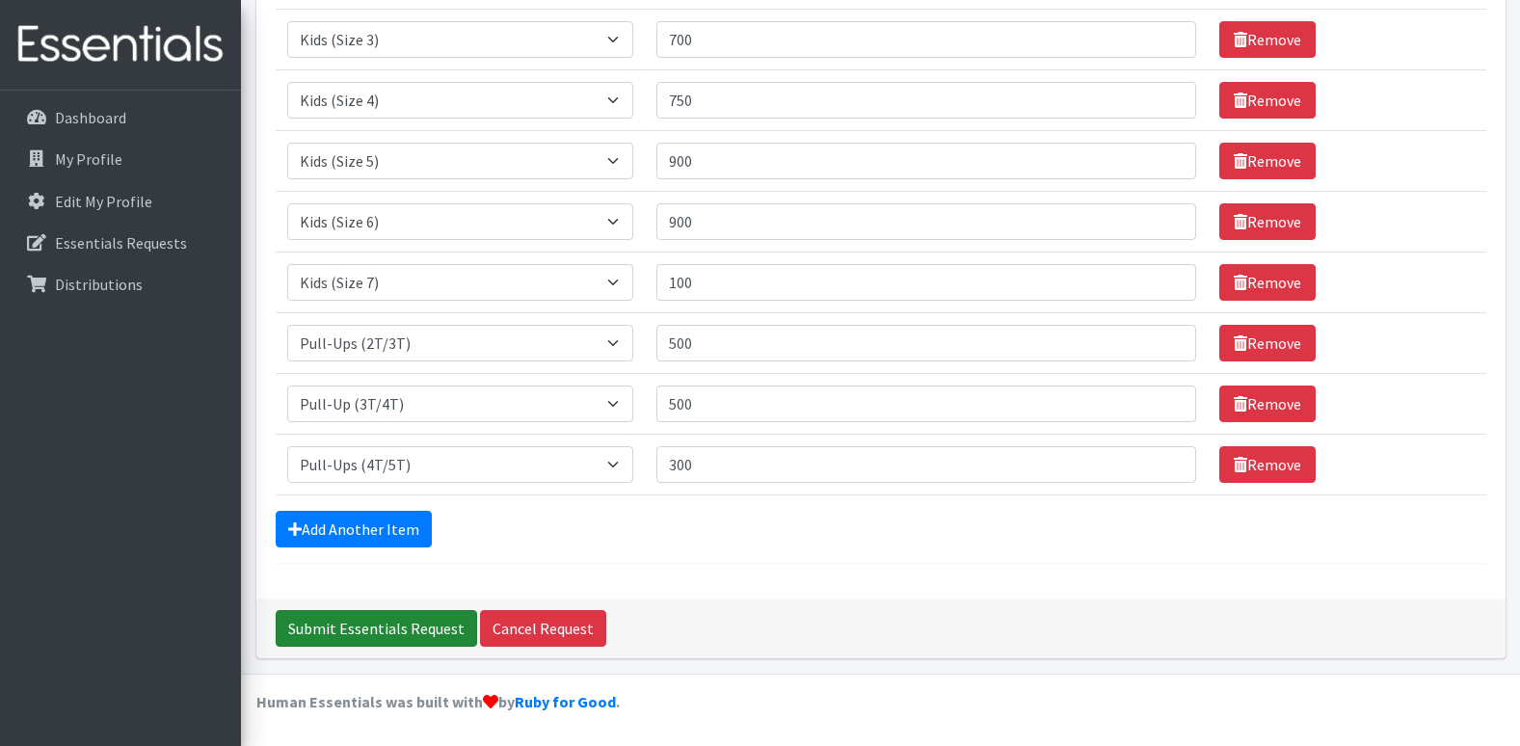
click at [399, 630] on input "Submit Essentials Request" at bounding box center [376, 628] width 201 height 37
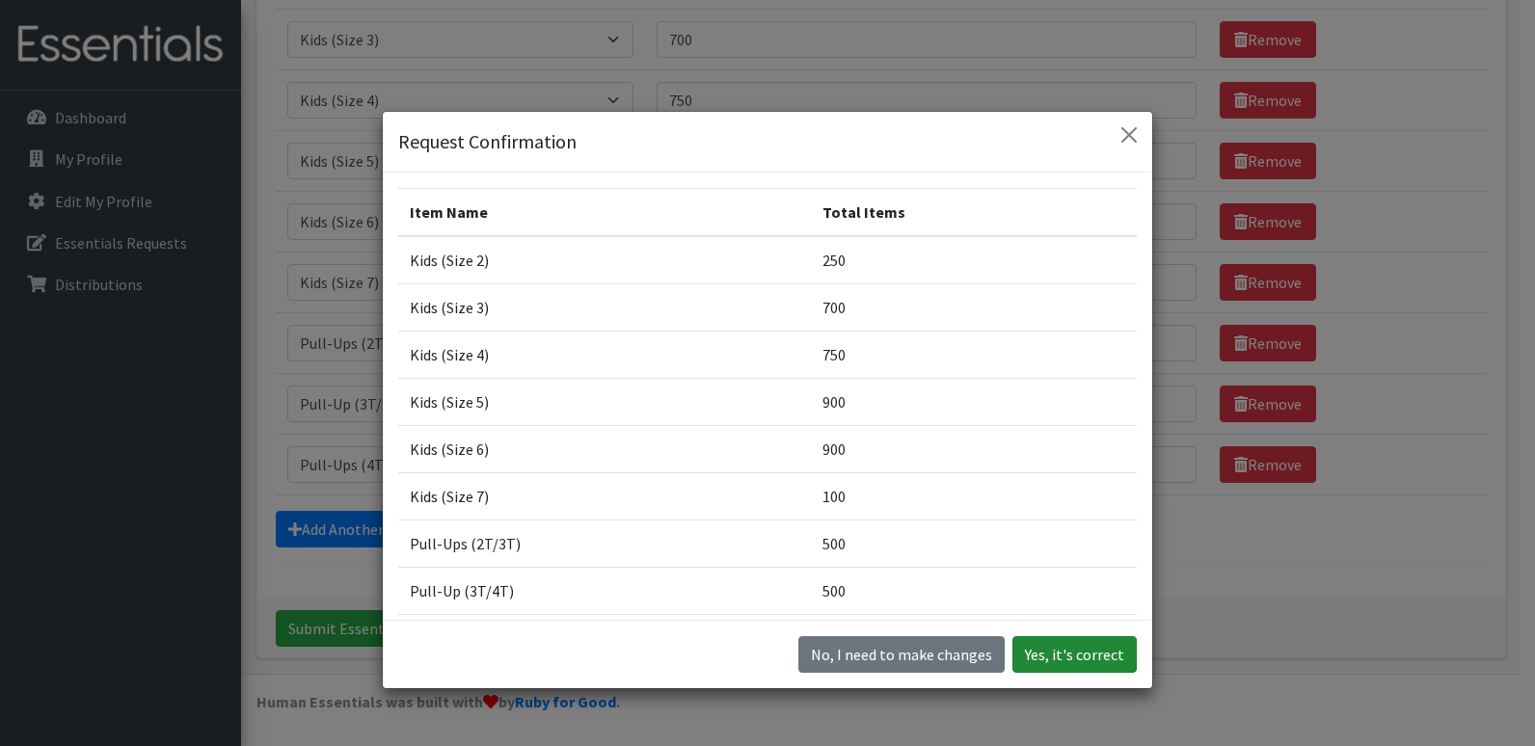
click at [1035, 657] on button "Yes, it's correct" at bounding box center [1074, 654] width 124 height 37
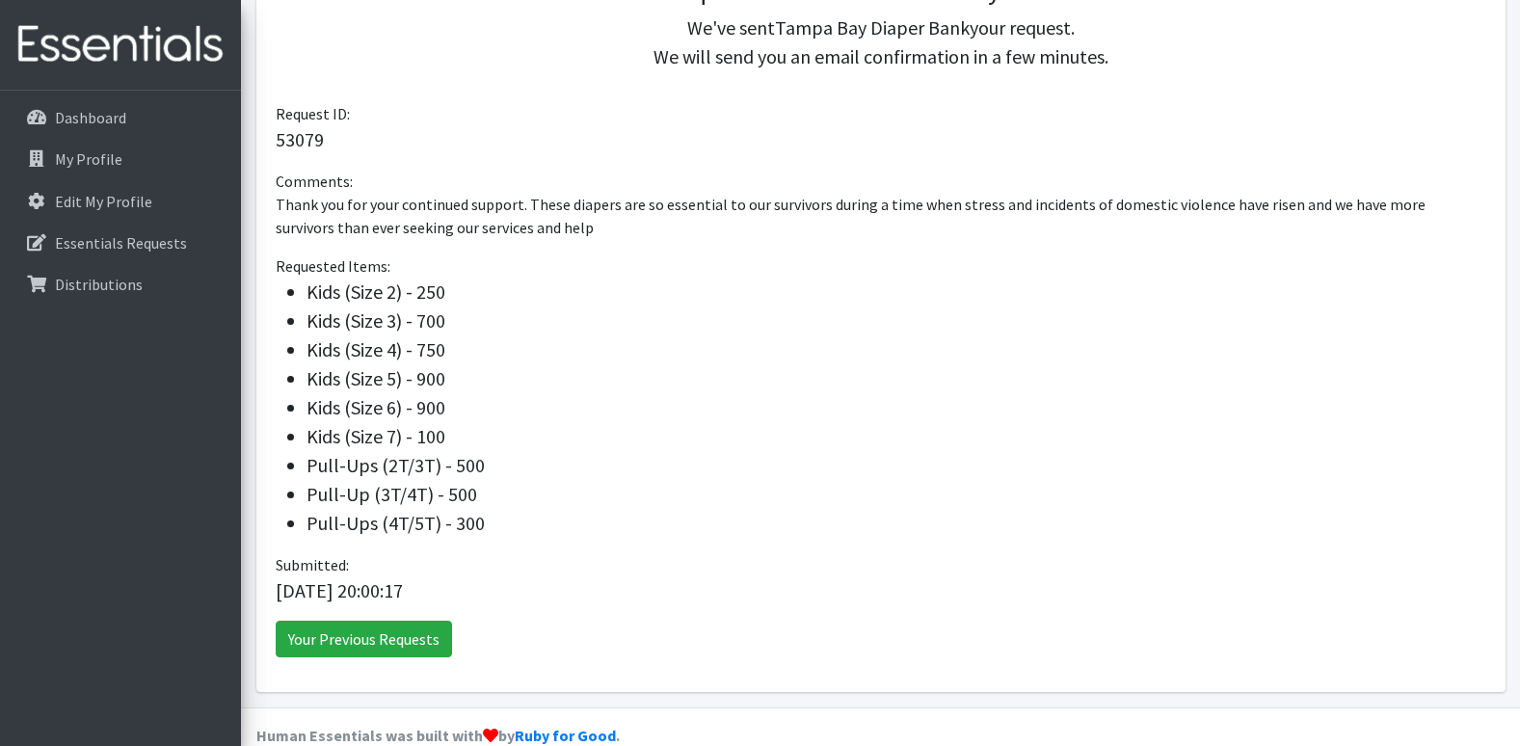
scroll to position [519, 0]
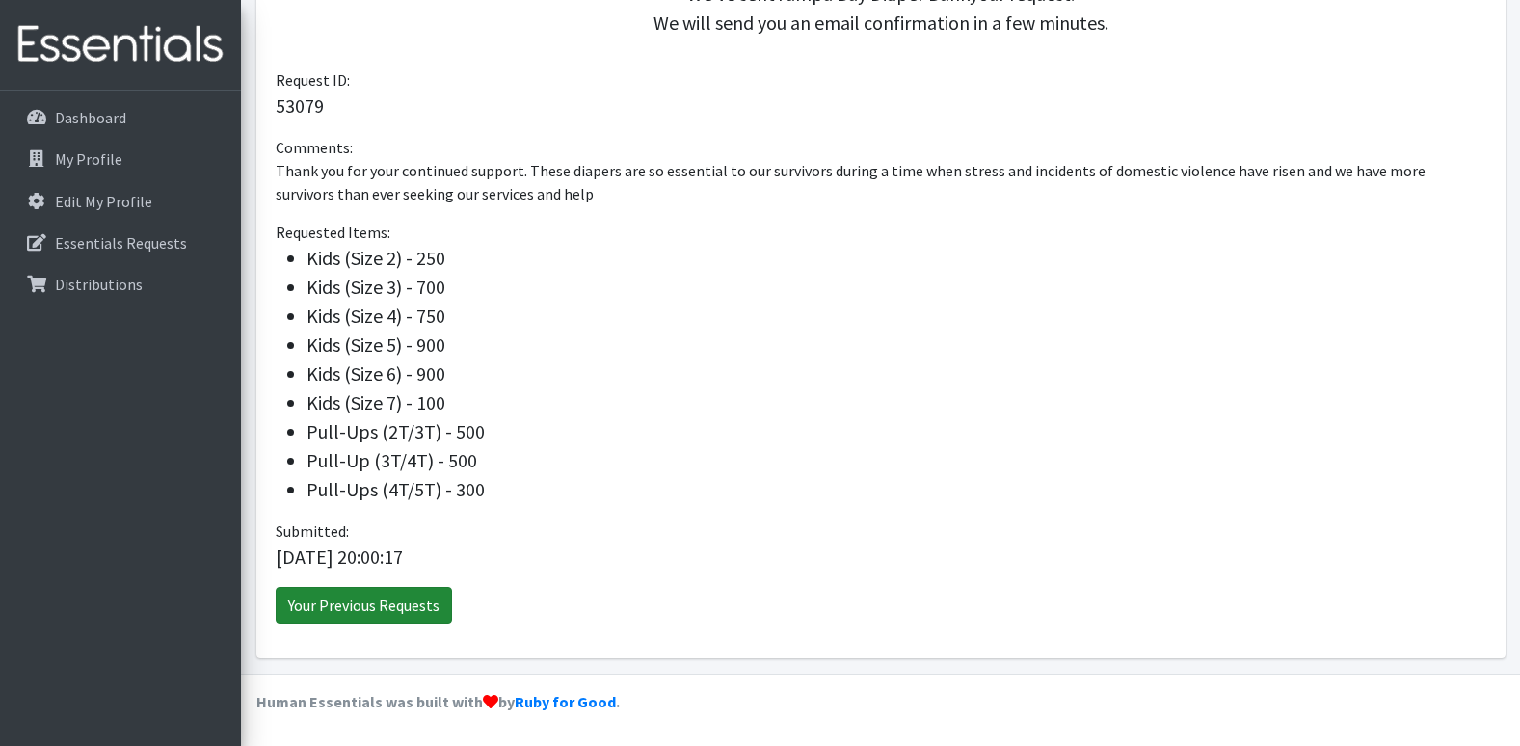
click at [378, 613] on link "Your Previous Requests" at bounding box center [364, 605] width 176 height 37
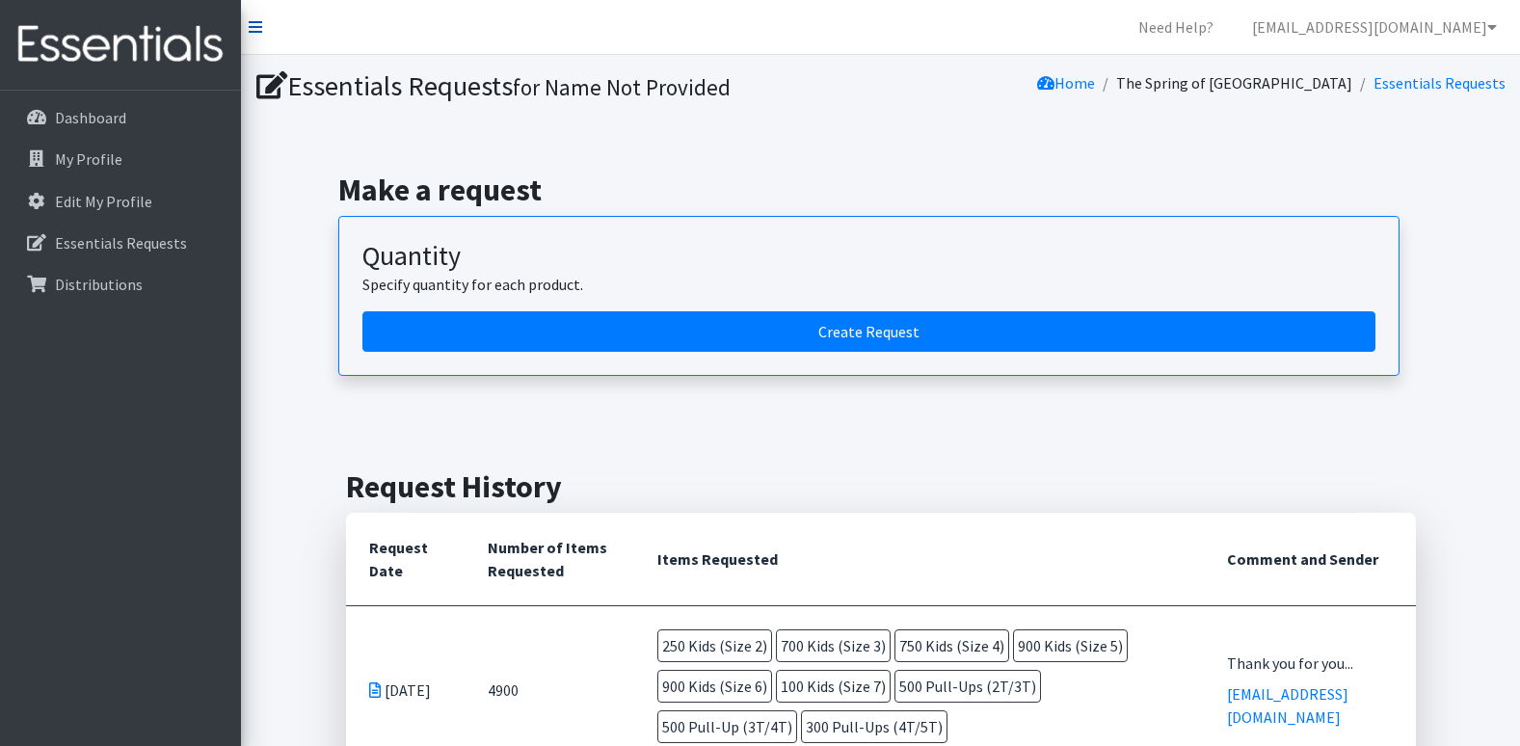
click at [253, 31] on icon at bounding box center [255, 26] width 13 height 15
